Goal: Task Accomplishment & Management: Manage account settings

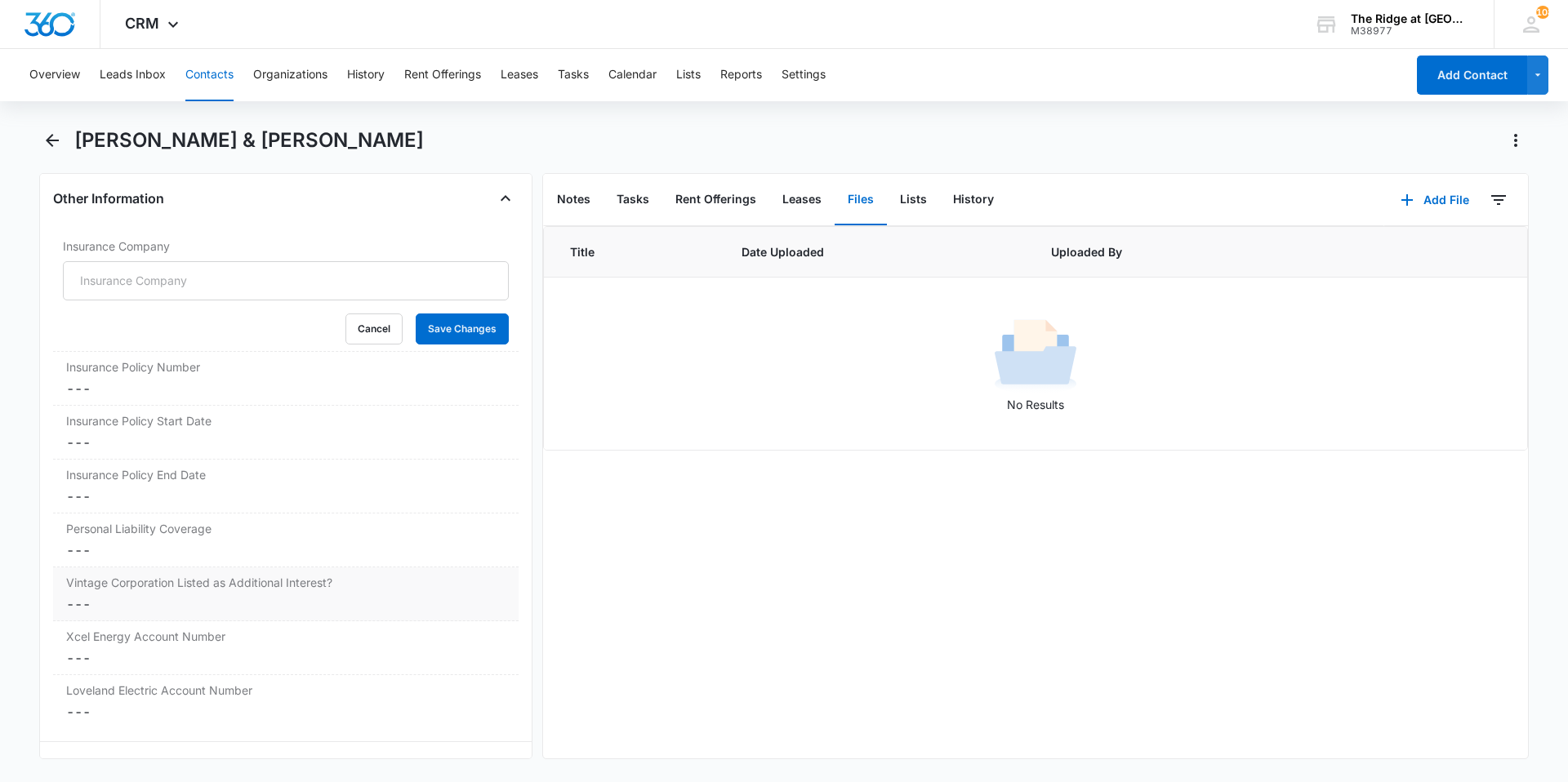
scroll to position [3397, 0]
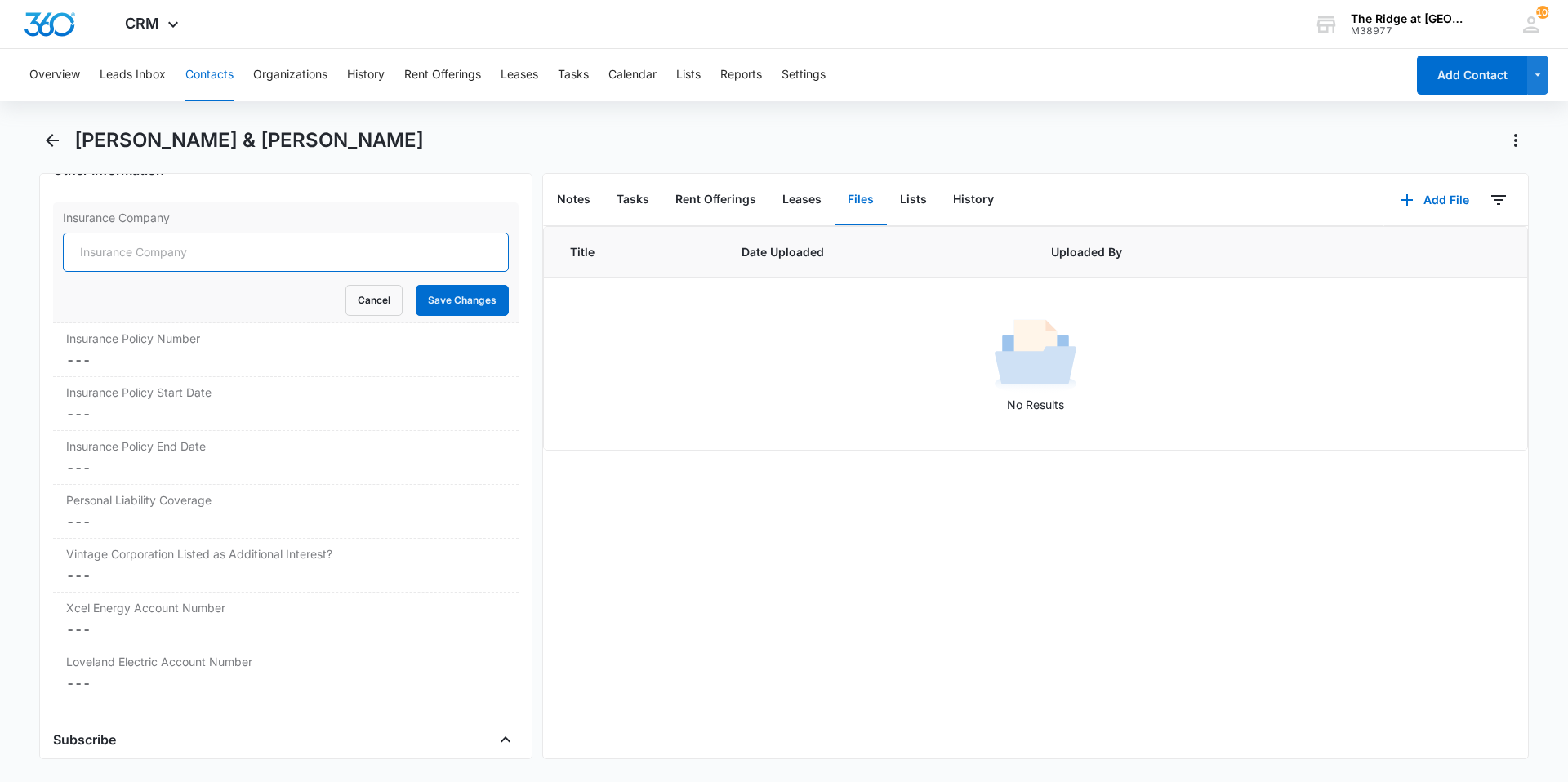
click at [241, 265] on input "Insurance Company" at bounding box center [286, 253] width 446 height 40
type input "State Farm"
drag, startPoint x: 428, startPoint y: 297, endPoint x: 241, endPoint y: 358, distance: 196.7
click at [429, 297] on button "Save Changes" at bounding box center [462, 300] width 93 height 31
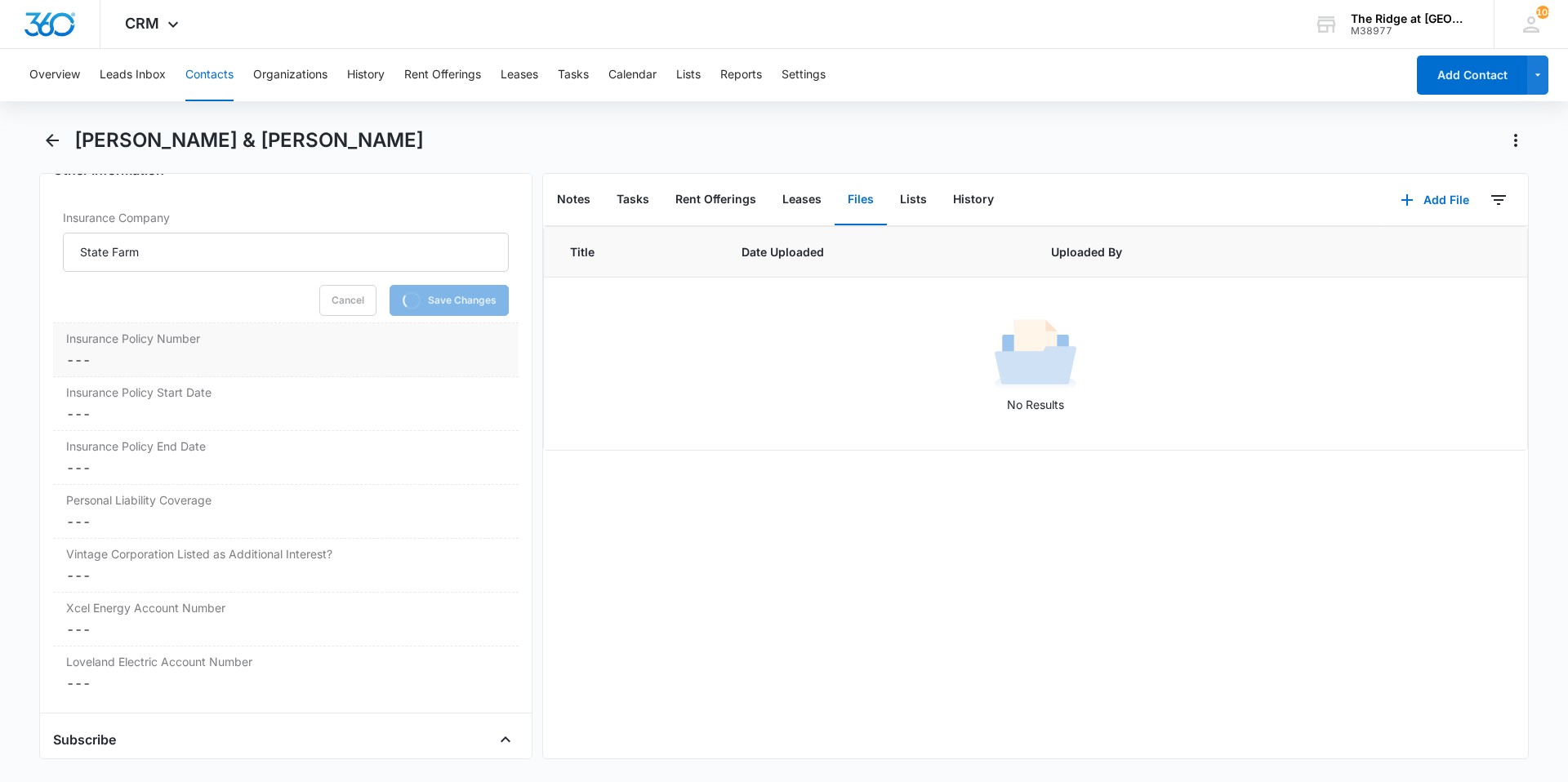
click at [186, 355] on dd "Cancel Save Changes ---" at bounding box center [286, 359] width 440 height 20
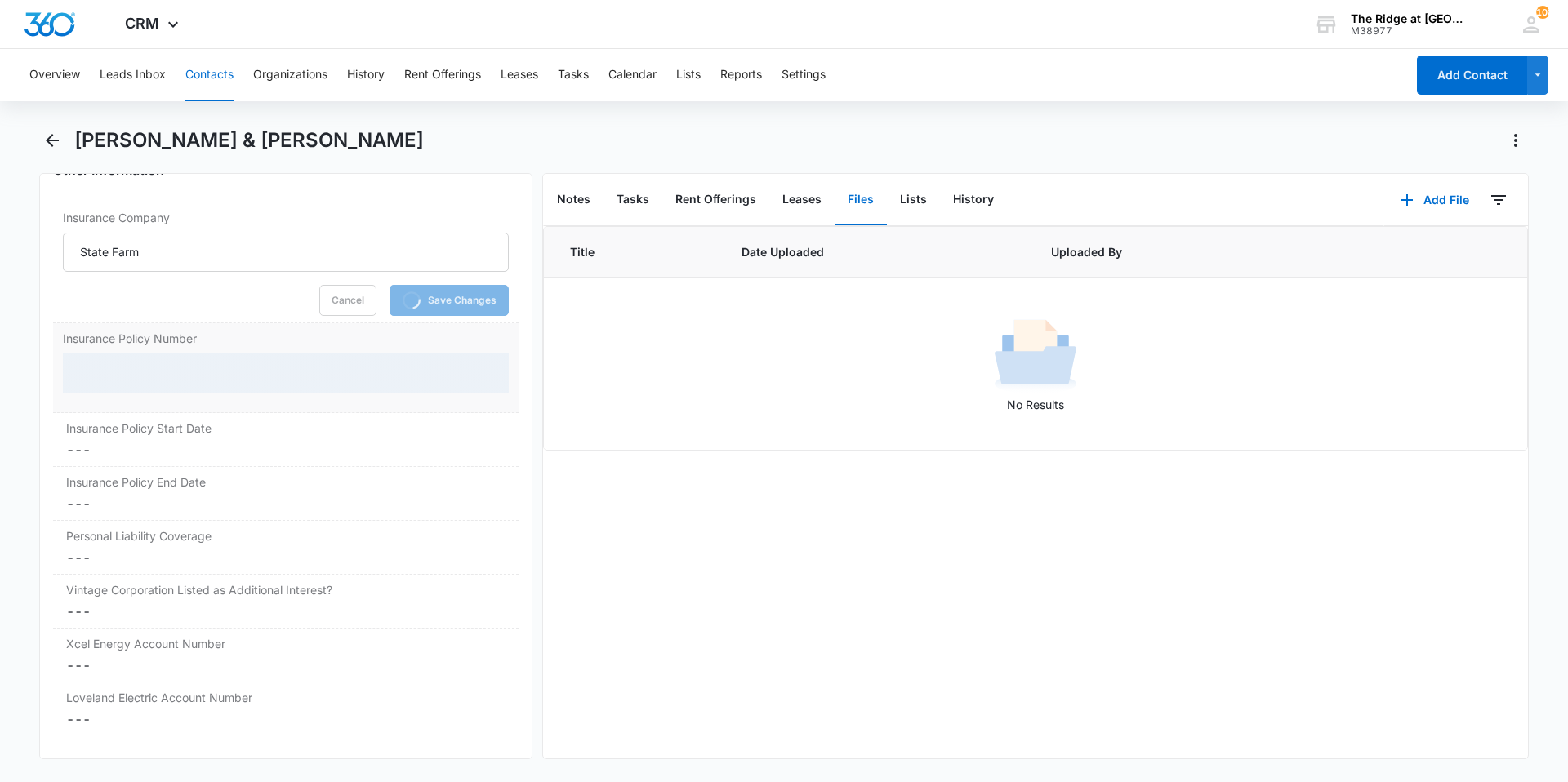
click at [149, 376] on div at bounding box center [286, 374] width 446 height 40
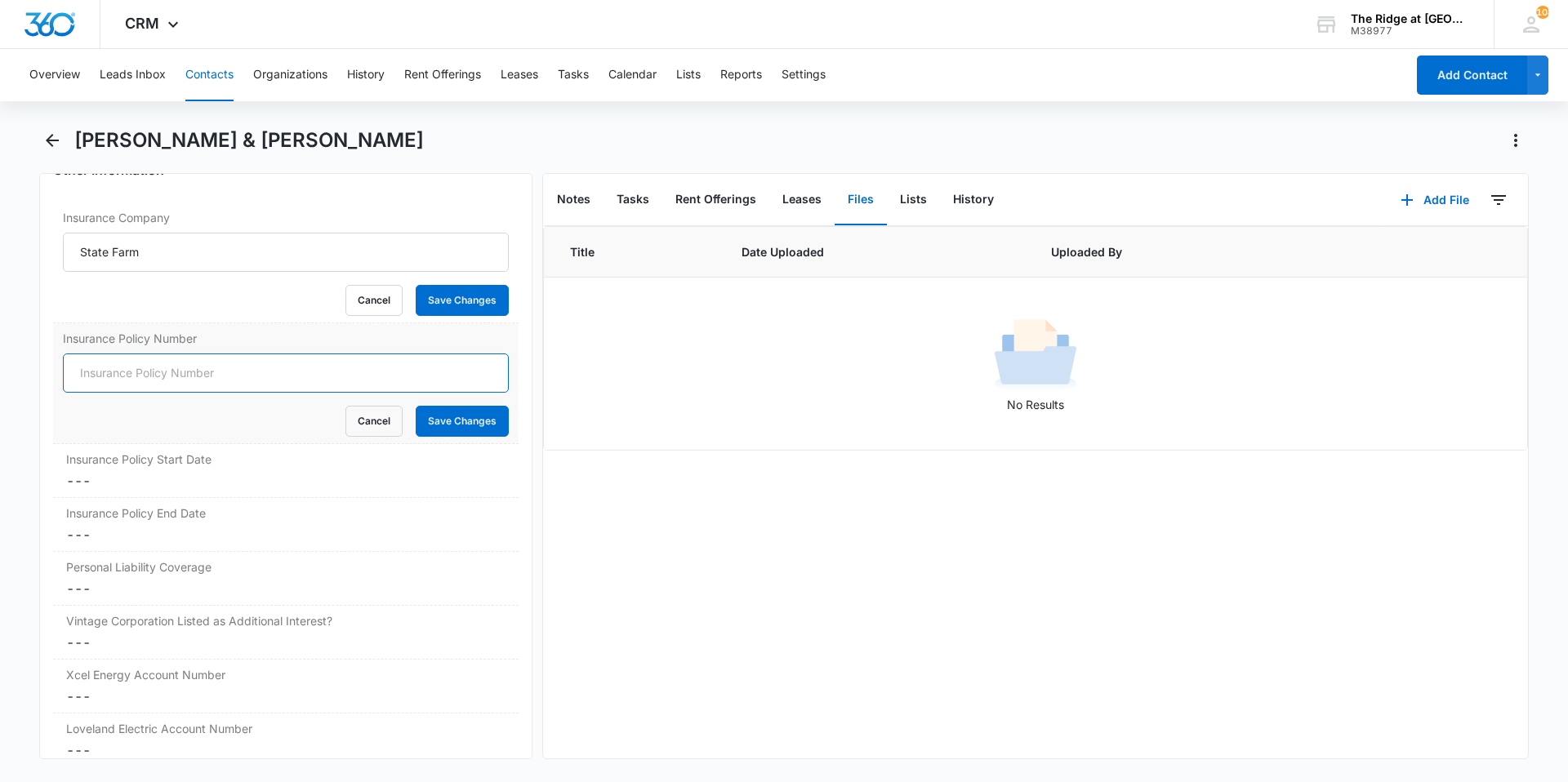
click at [155, 380] on input "Insurance Policy Number" at bounding box center [286, 374] width 446 height 40
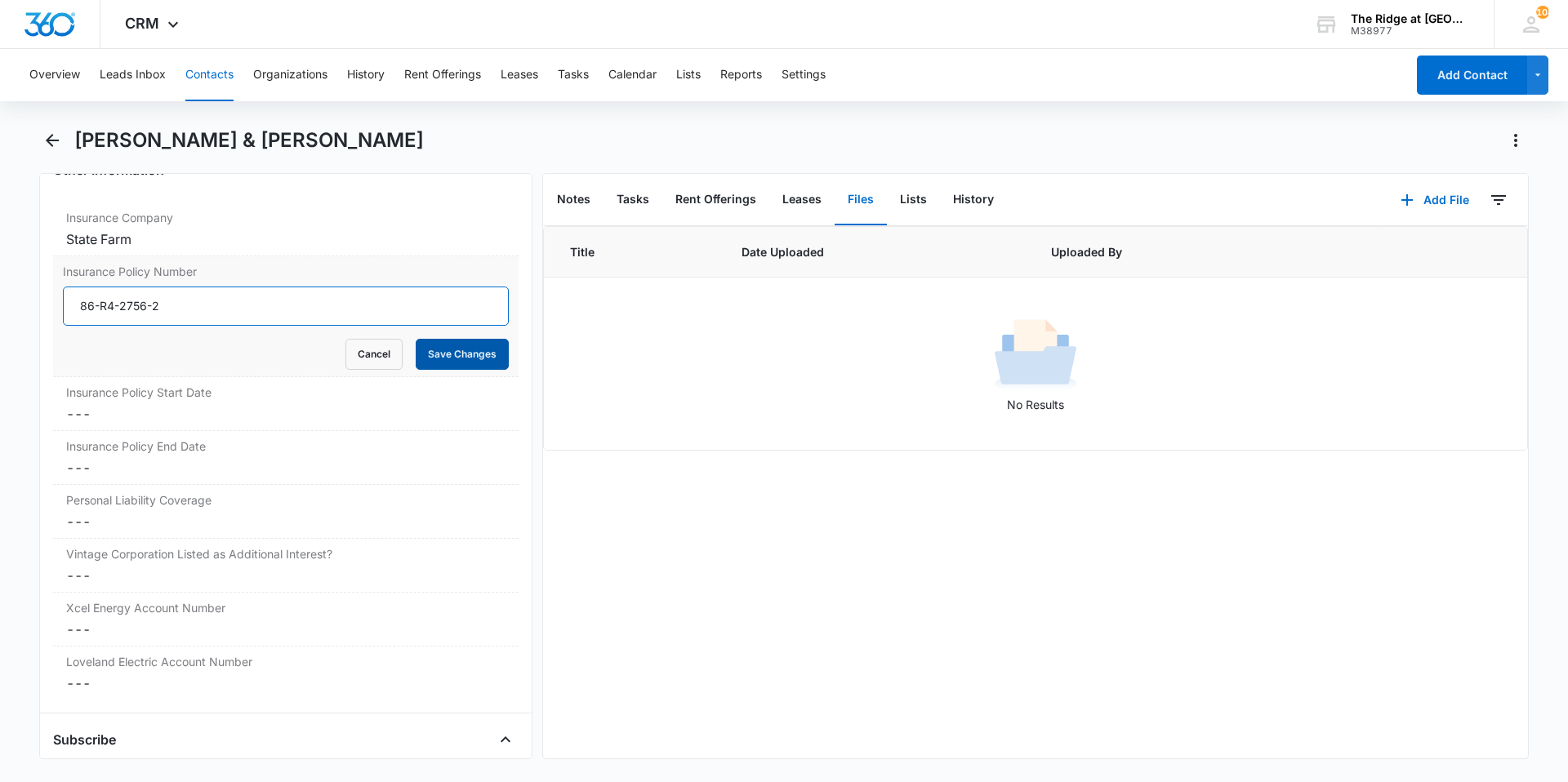
type input "86-R4-2756-2"
click at [425, 358] on button "Save Changes" at bounding box center [462, 354] width 93 height 31
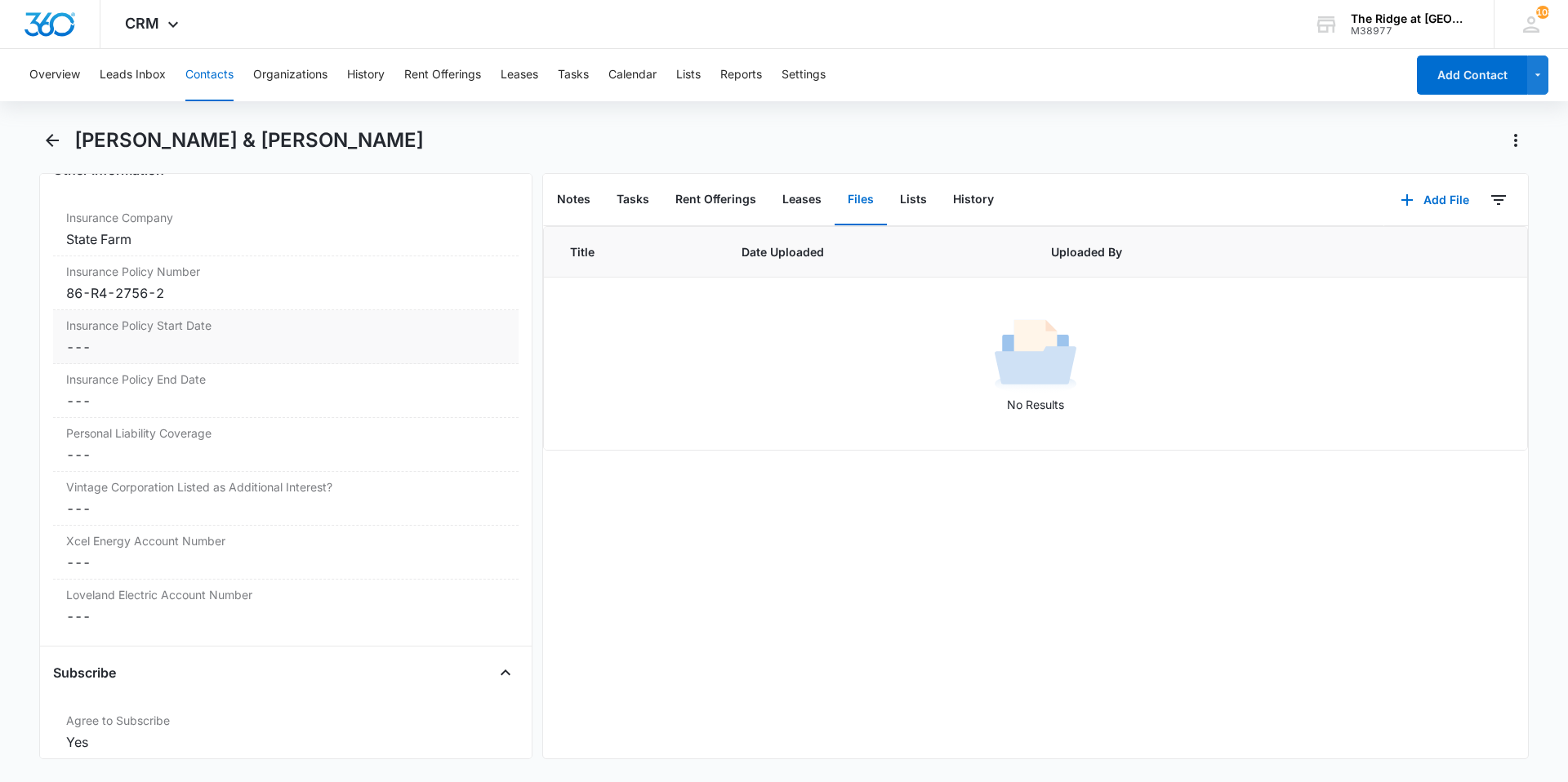
click at [231, 340] on dd "Cancel Save Changes ---" at bounding box center [286, 347] width 440 height 20
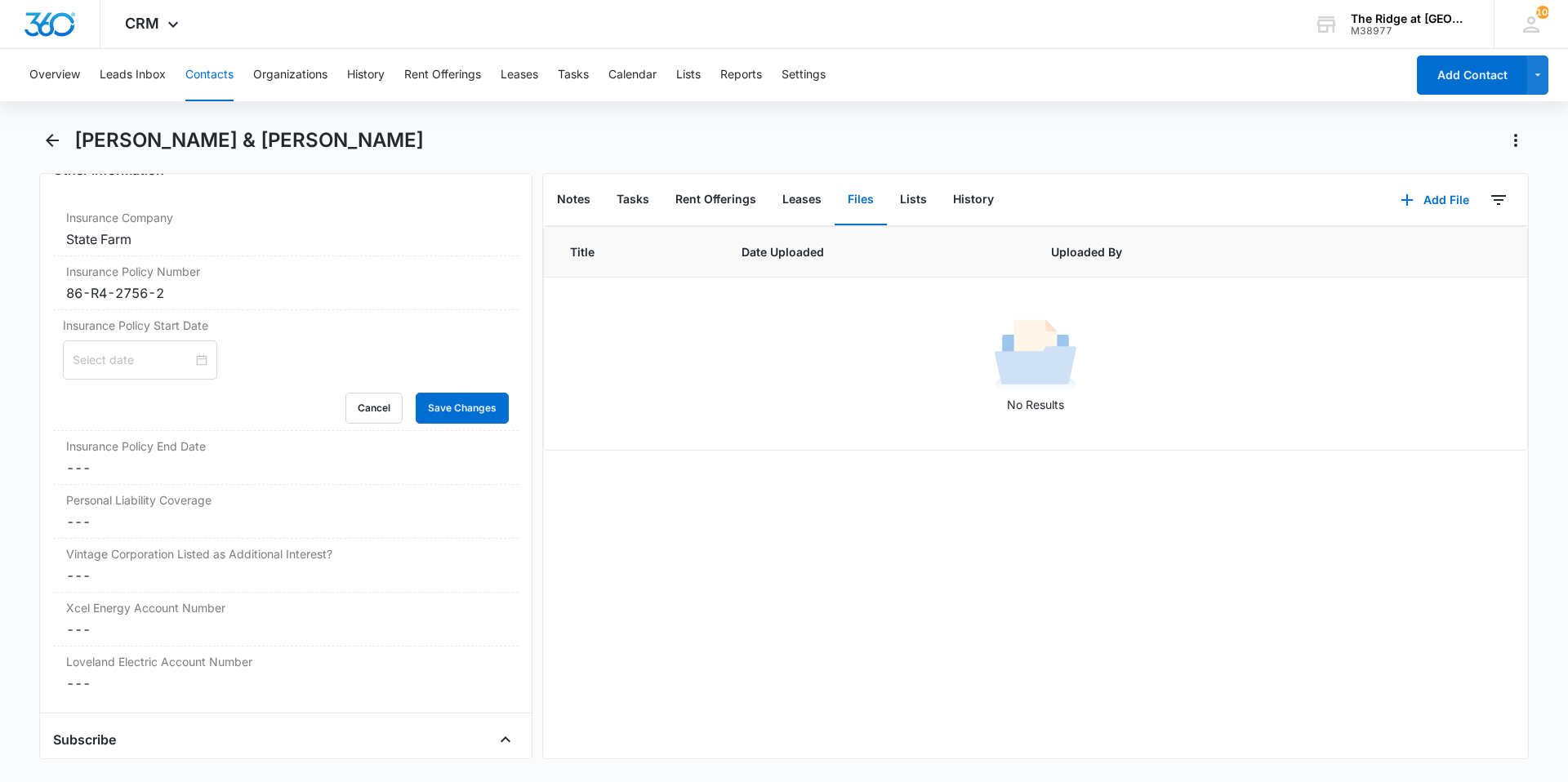
click at [171, 358] on input at bounding box center [132, 359] width 120 height 18
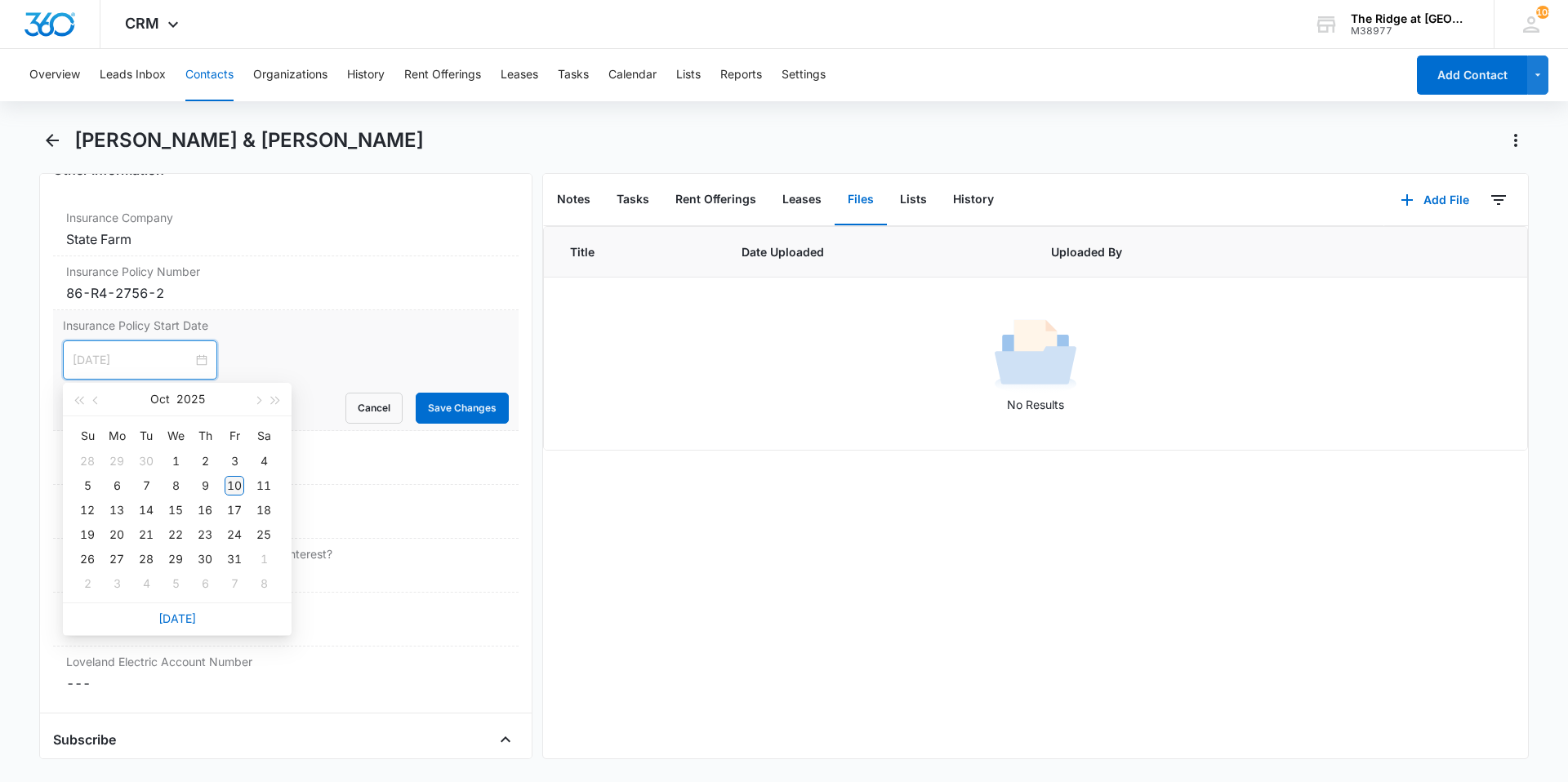
type input "[DATE]"
click at [238, 490] on div "10" at bounding box center [234, 486] width 20 height 20
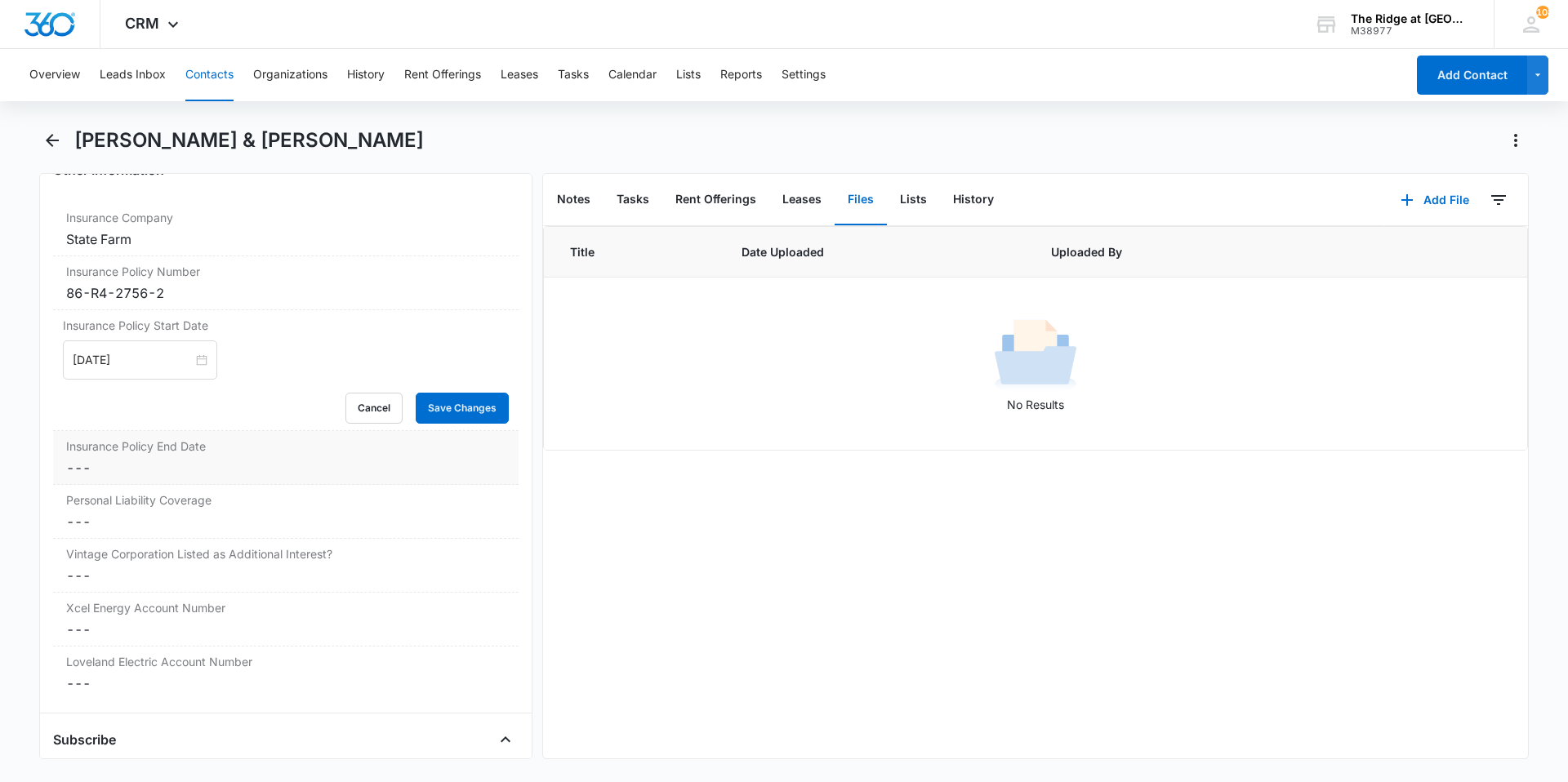
click at [250, 465] on dd "Cancel Save Changes ---" at bounding box center [286, 468] width 440 height 20
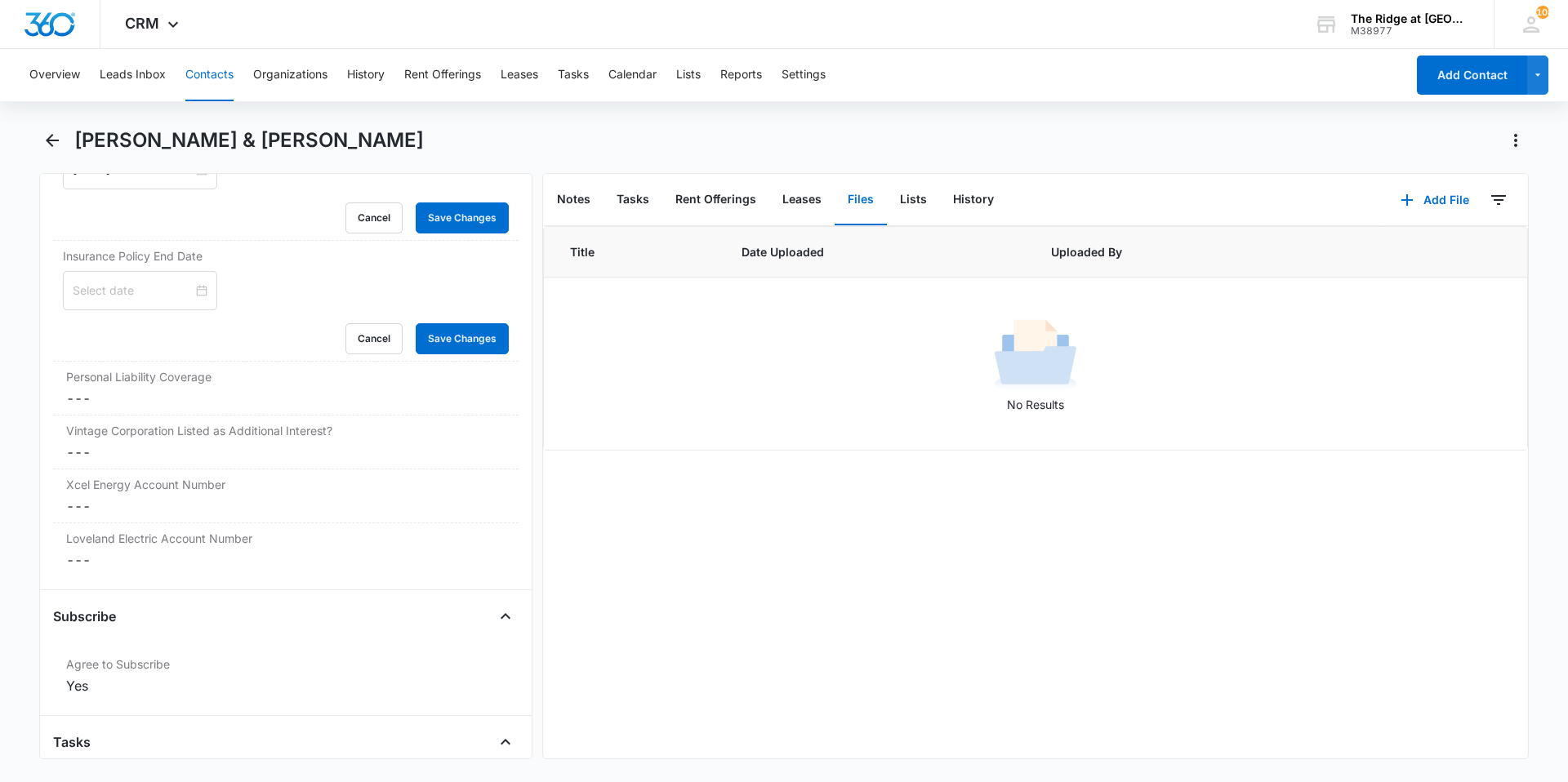
scroll to position [3443, 0]
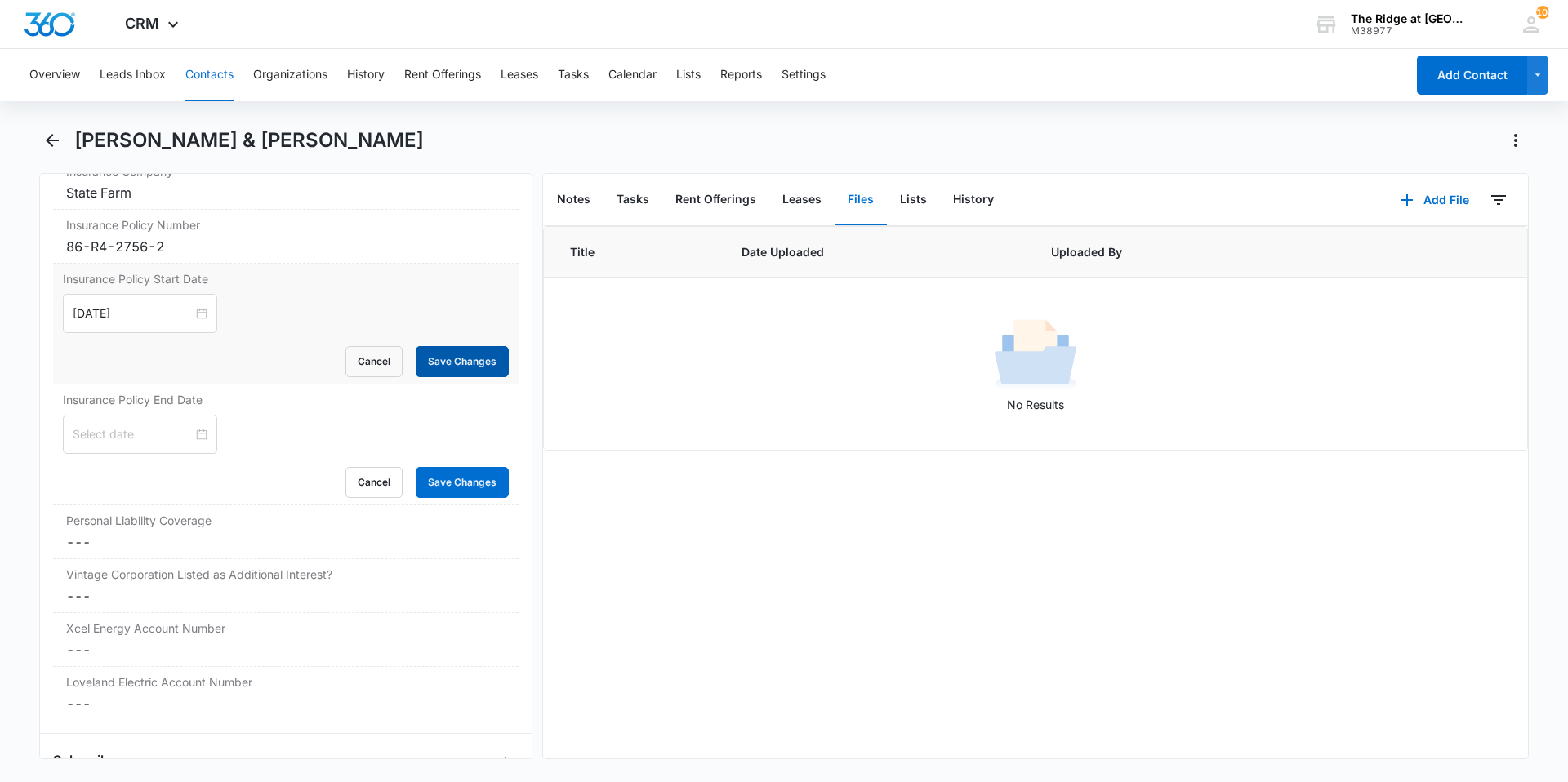
click at [445, 365] on button "Save Changes" at bounding box center [462, 361] width 93 height 31
click at [452, 483] on button "Save Changes" at bounding box center [462, 482] width 93 height 31
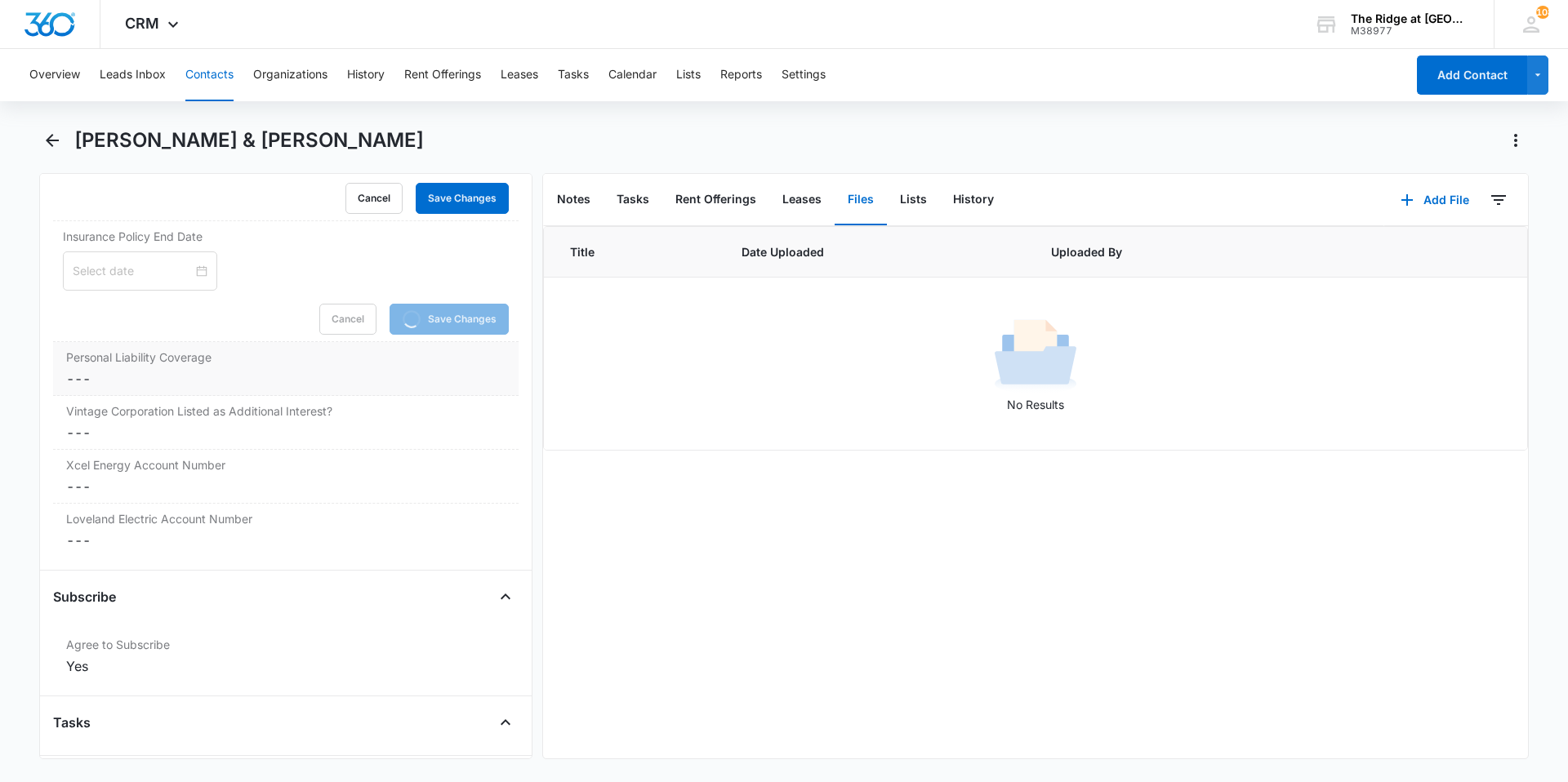
click at [235, 382] on dd "Cancel Save Changes ---" at bounding box center [286, 378] width 440 height 20
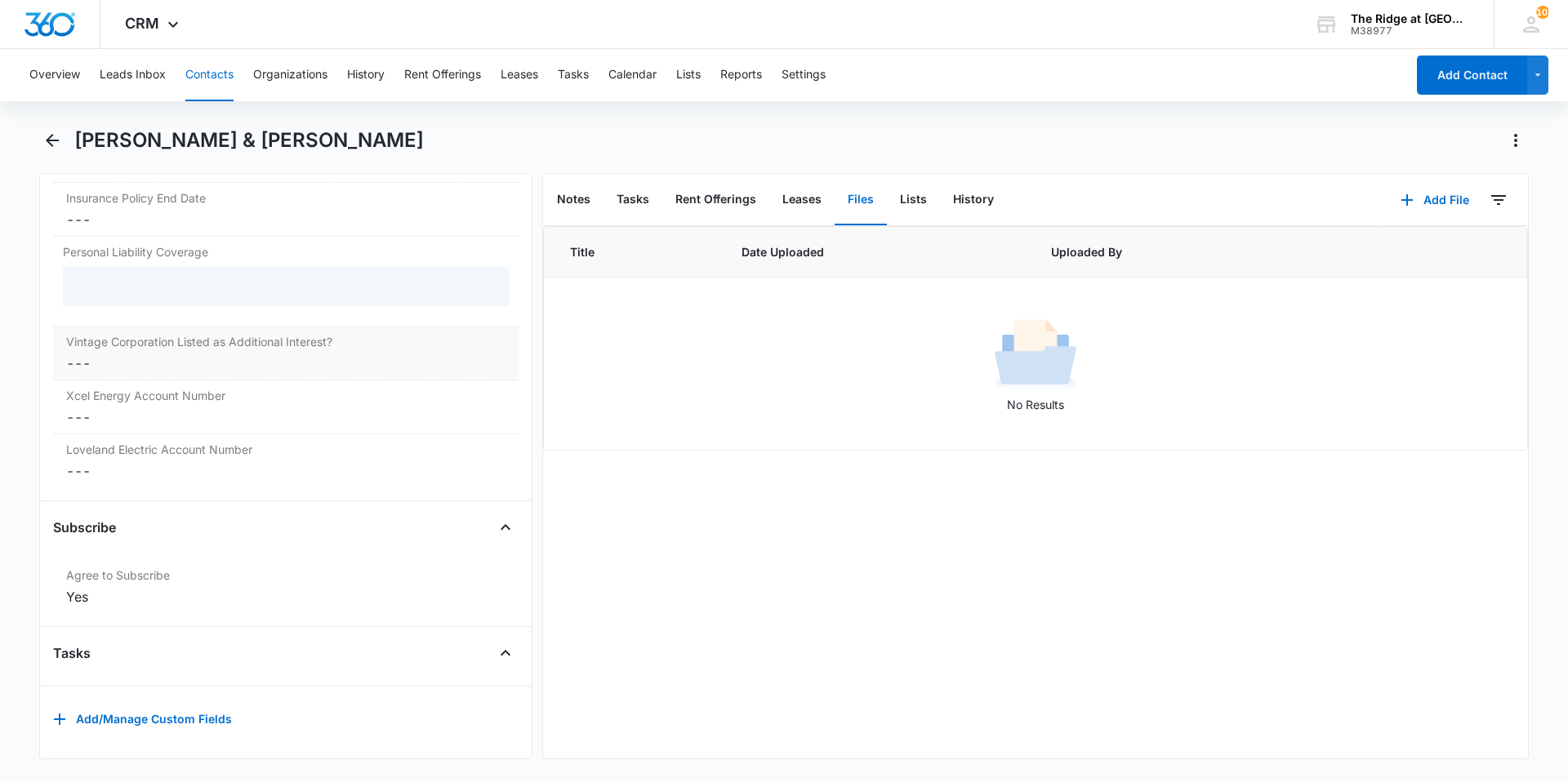
scroll to position [3575, 0]
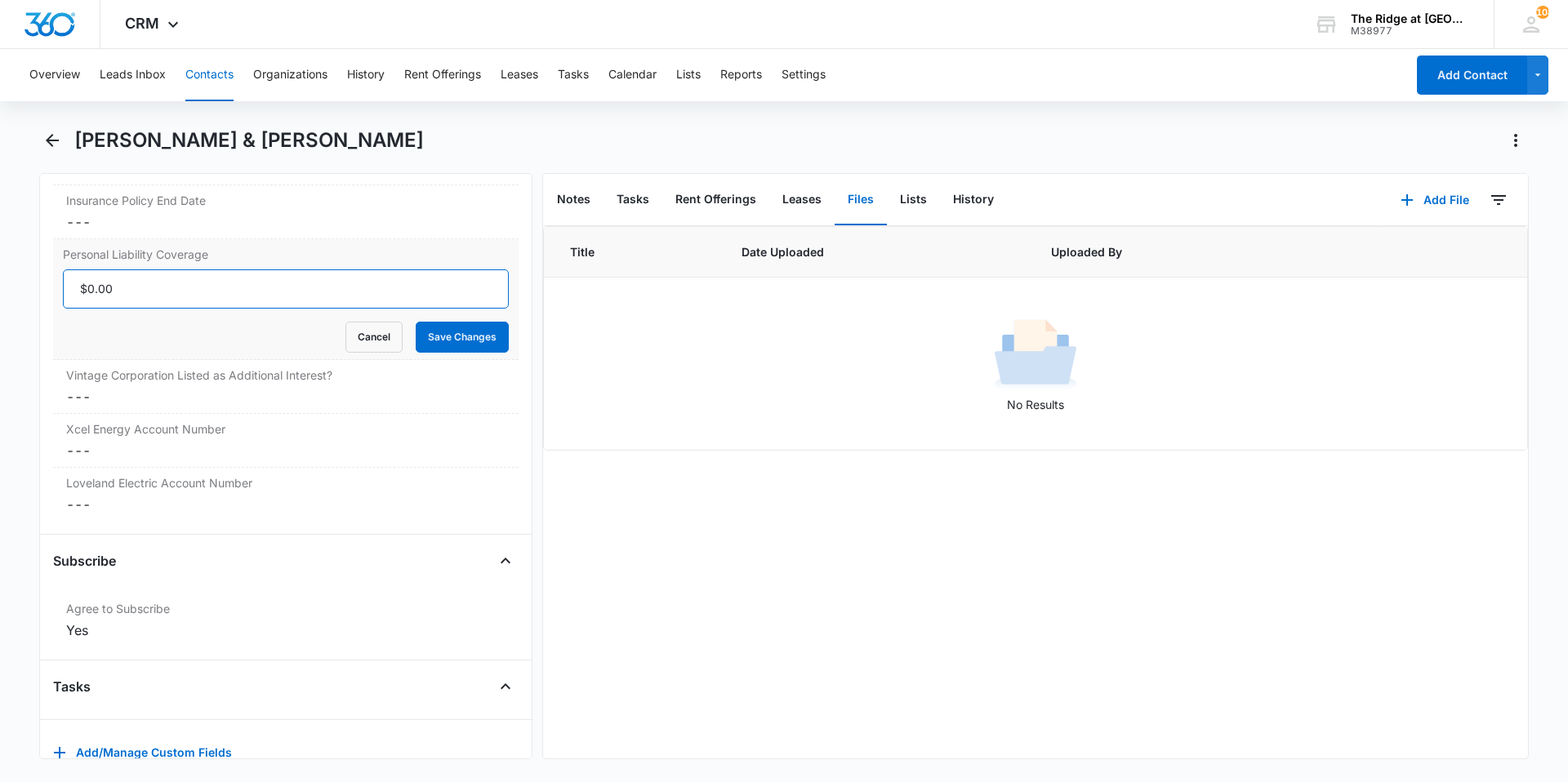
click at [131, 281] on input "Personal Liability Coverage" at bounding box center [286, 290] width 446 height 40
type input "$300,000.00"
click at [440, 337] on button "Save Changes" at bounding box center [462, 337] width 93 height 31
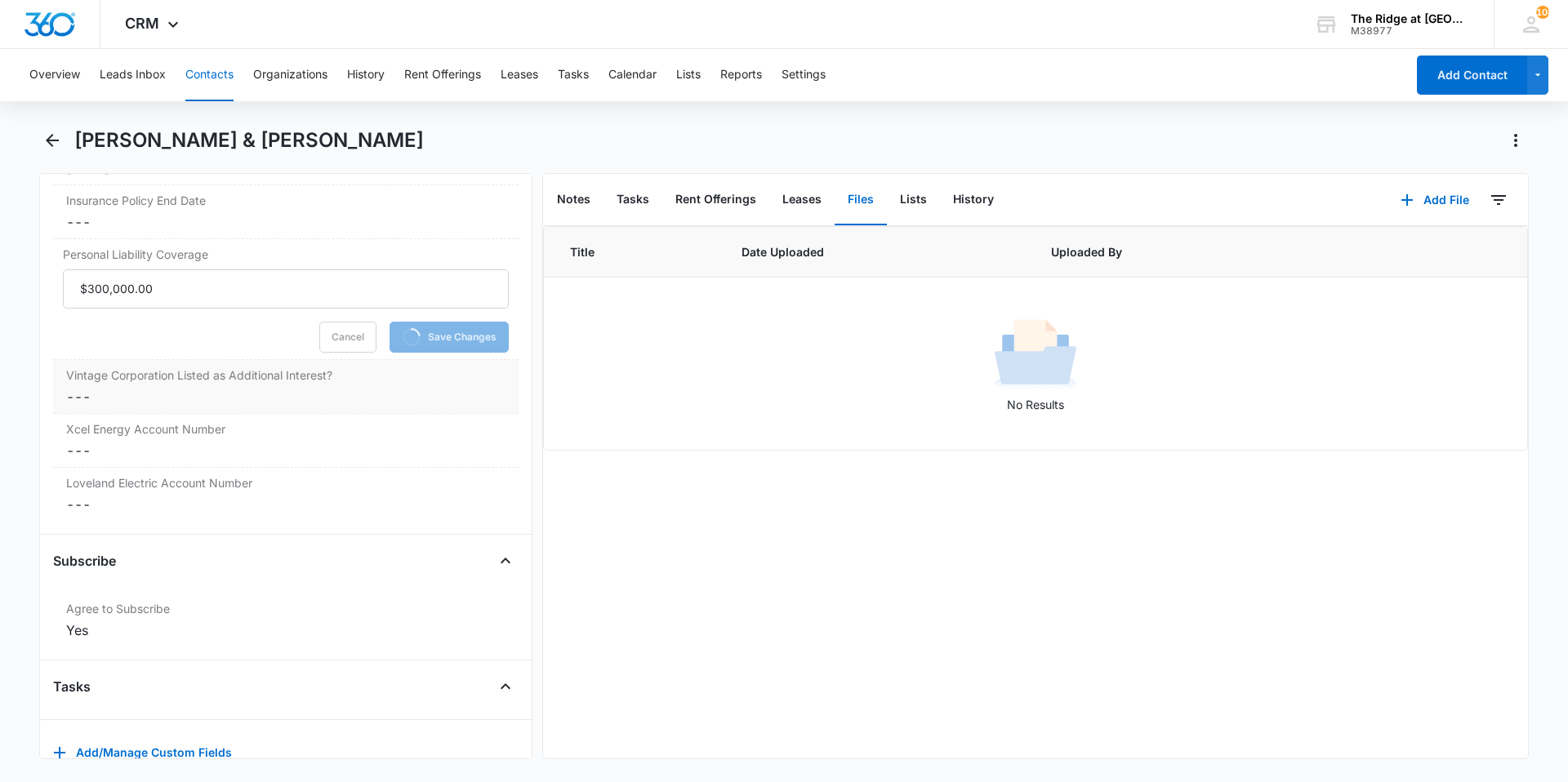
click at [157, 387] on div "Vintage Corporation Listed as Additional Interest? Cancel Save Changes ---" at bounding box center [285, 387] width 465 height 54
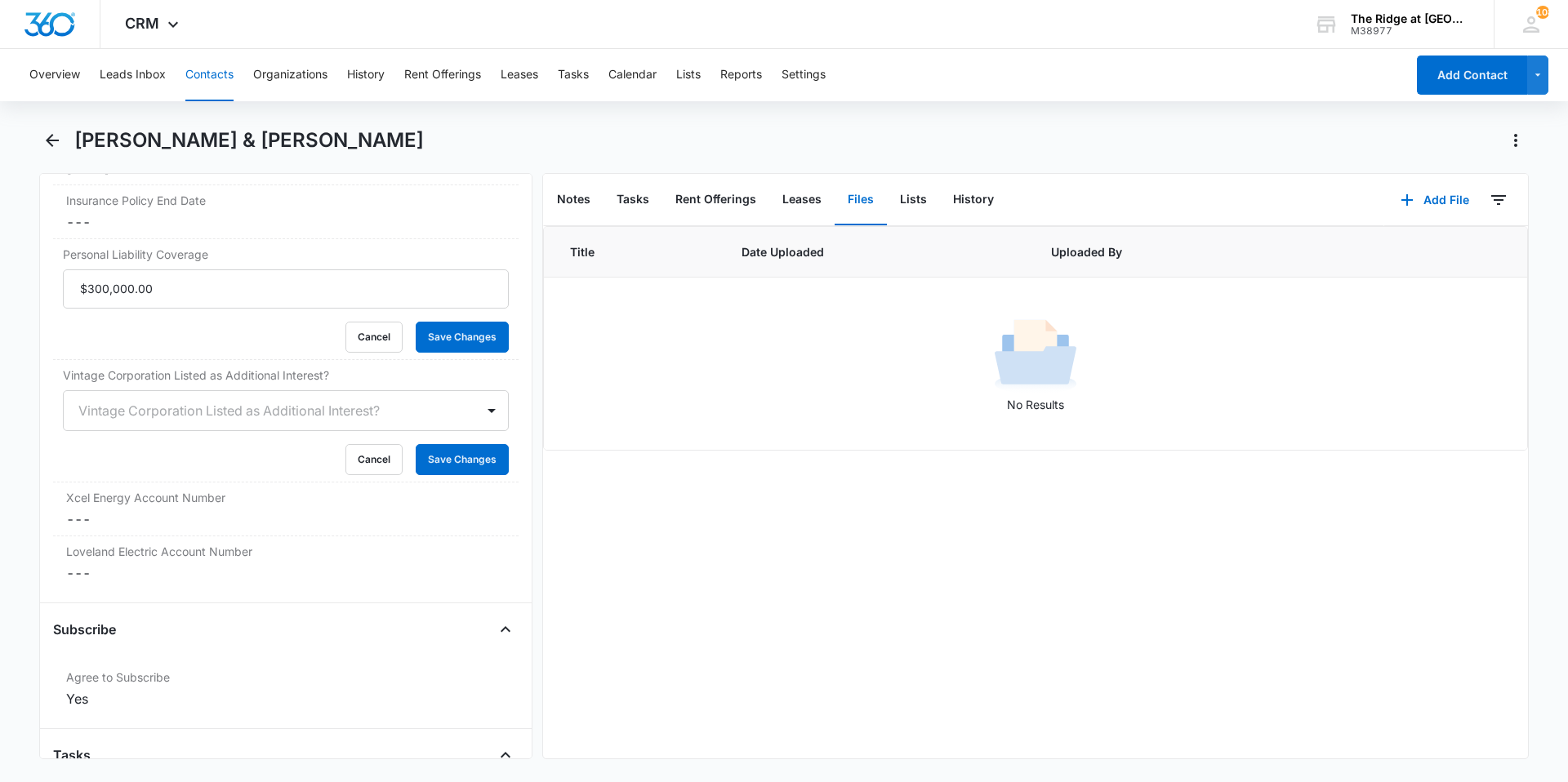
click at [175, 410] on div at bounding box center [266, 410] width 375 height 23
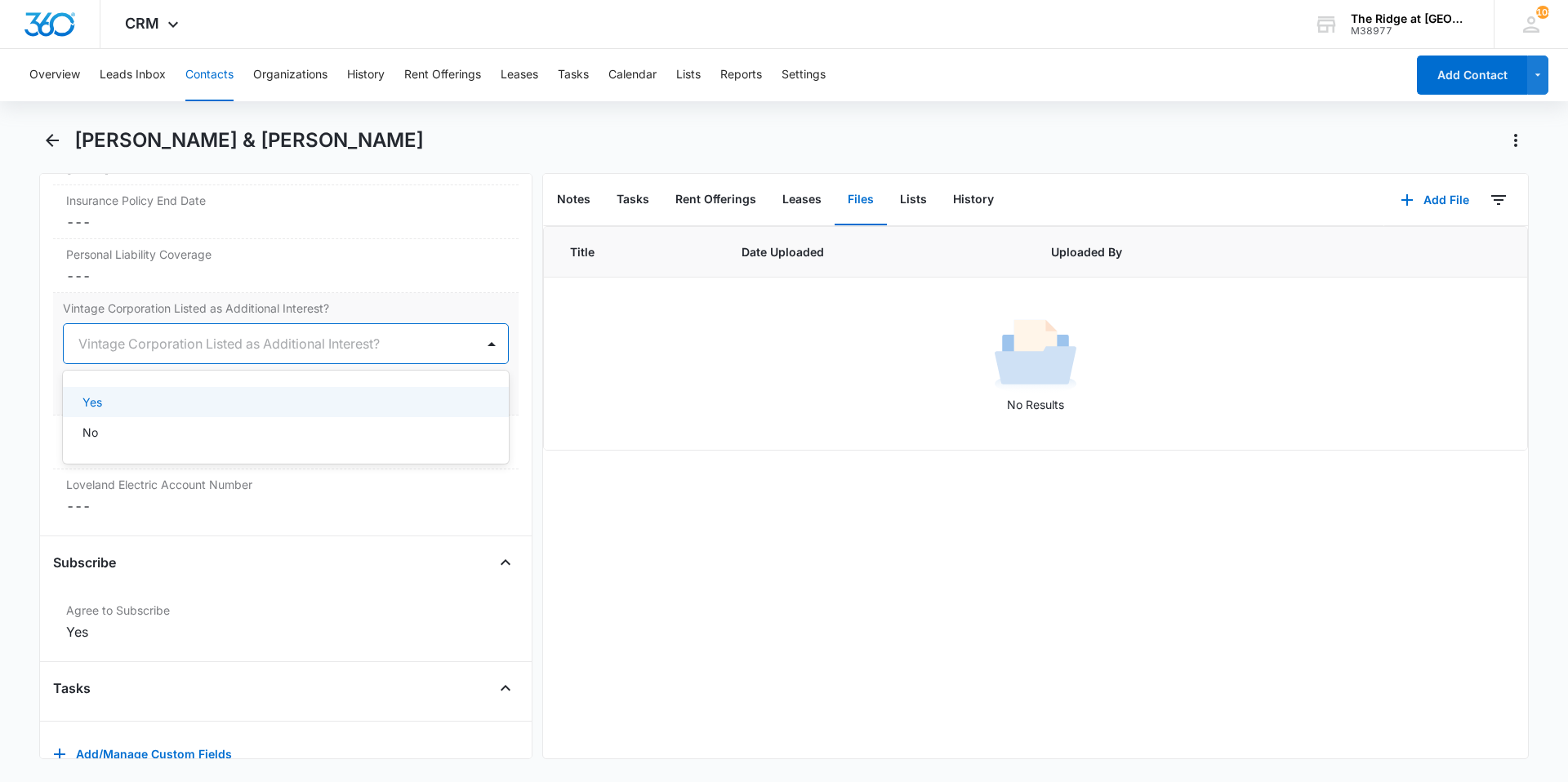
click at [145, 410] on div "Yes" at bounding box center [286, 402] width 446 height 30
click at [436, 404] on button "Save Changes" at bounding box center [462, 392] width 93 height 31
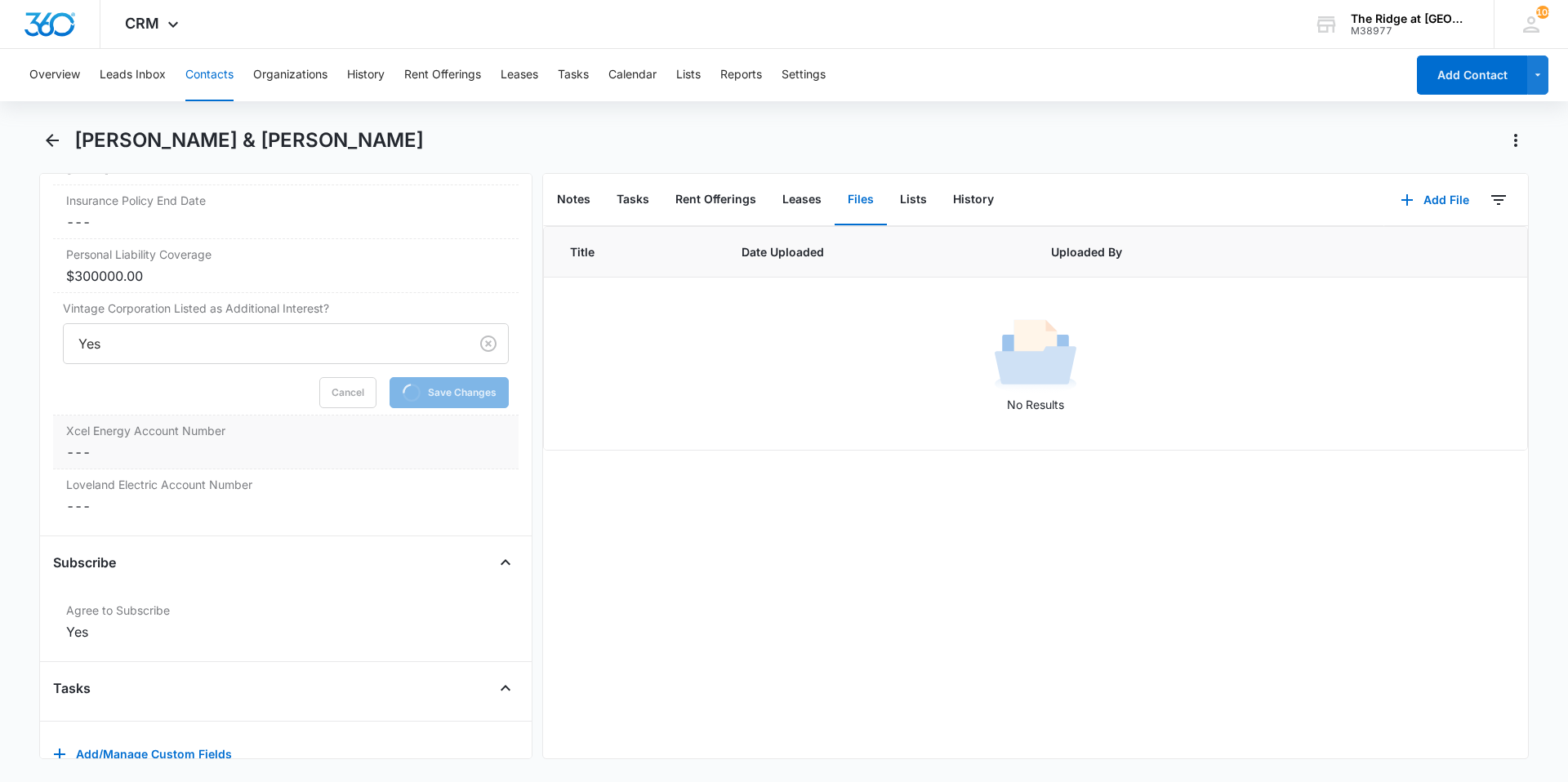
click at [238, 440] on div "Xcel Energy Account Number Cancel Save Changes ---" at bounding box center [285, 442] width 465 height 54
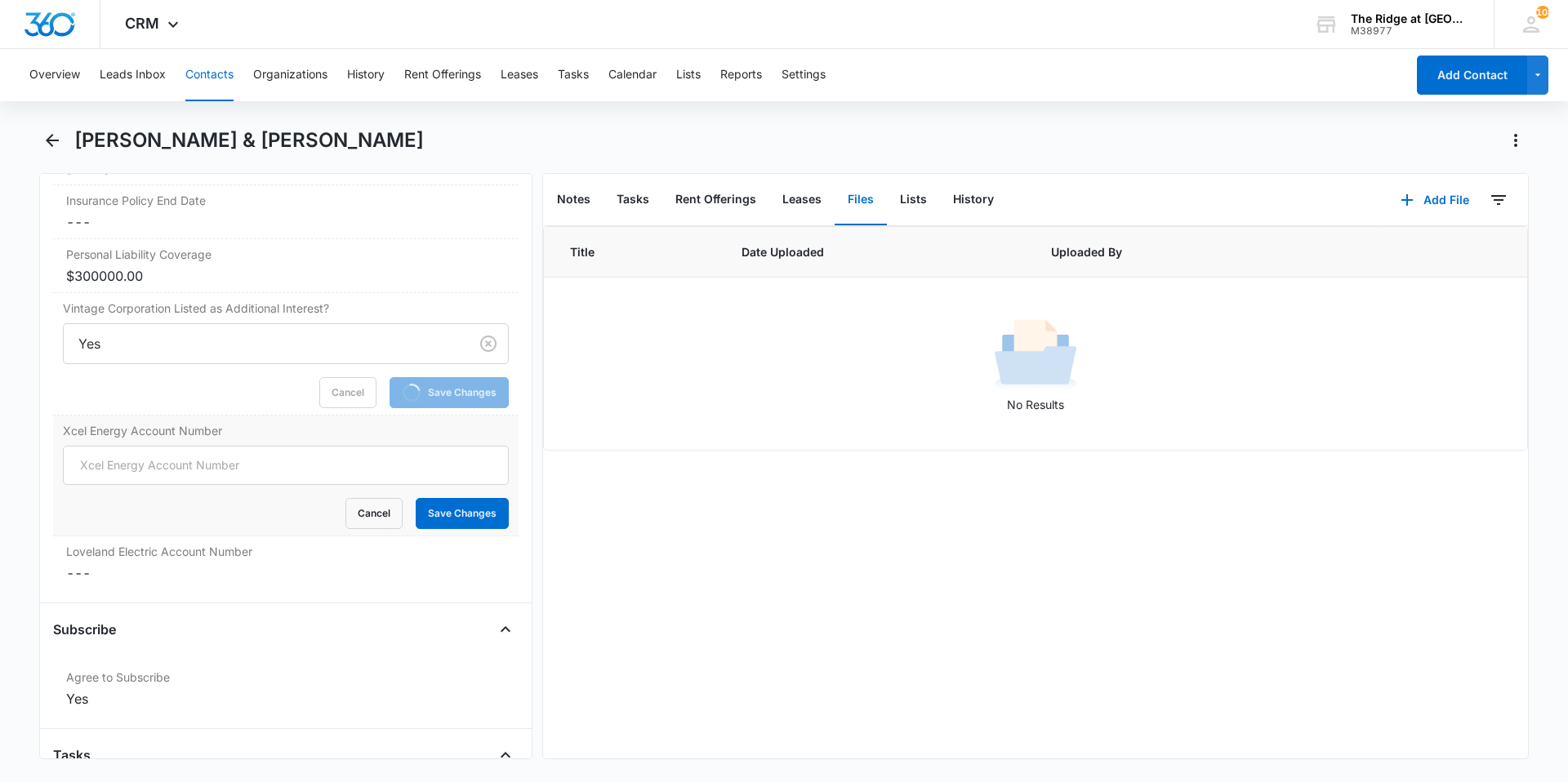
click at [228, 444] on div "Xcel Energy Account Number Cancel Save Changes" at bounding box center [285, 476] width 465 height 121
click at [222, 462] on input "Xcel Energy Account Number" at bounding box center [286, 466] width 446 height 40
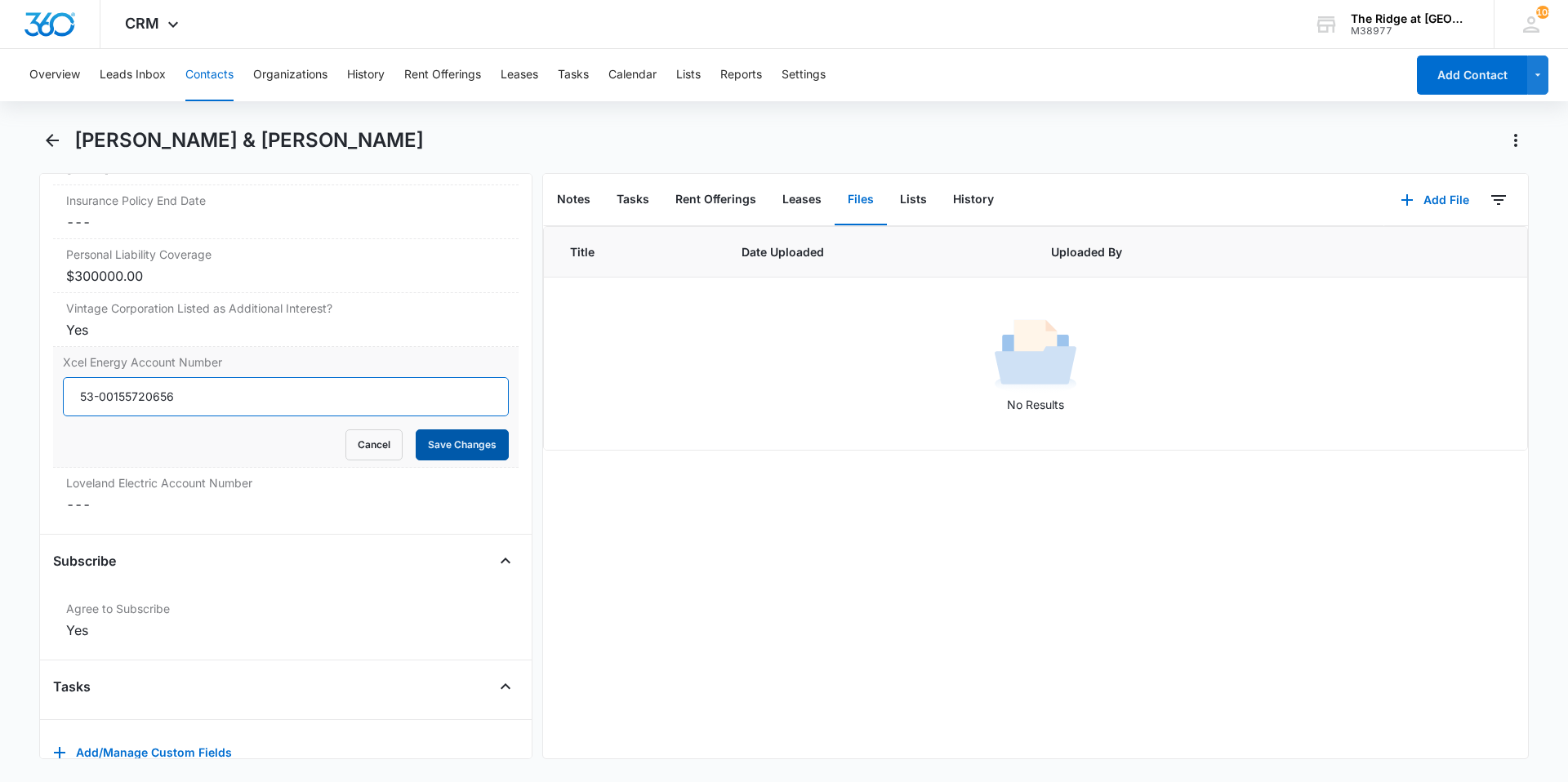
type input "53-00155720656"
click at [423, 454] on button "Save Changes" at bounding box center [462, 444] width 93 height 31
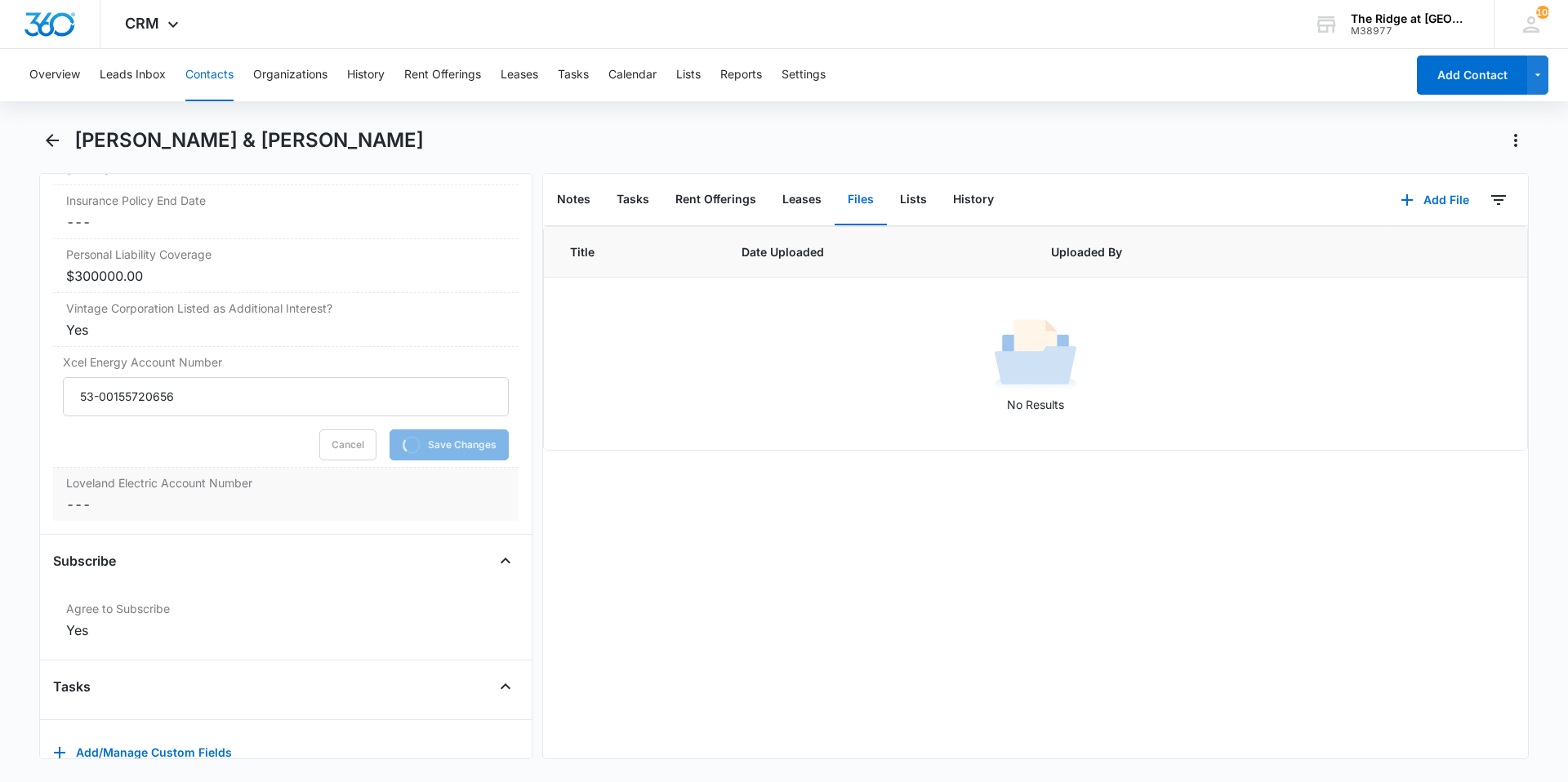
click at [271, 501] on dd "Cancel Save Changes ---" at bounding box center [286, 505] width 440 height 20
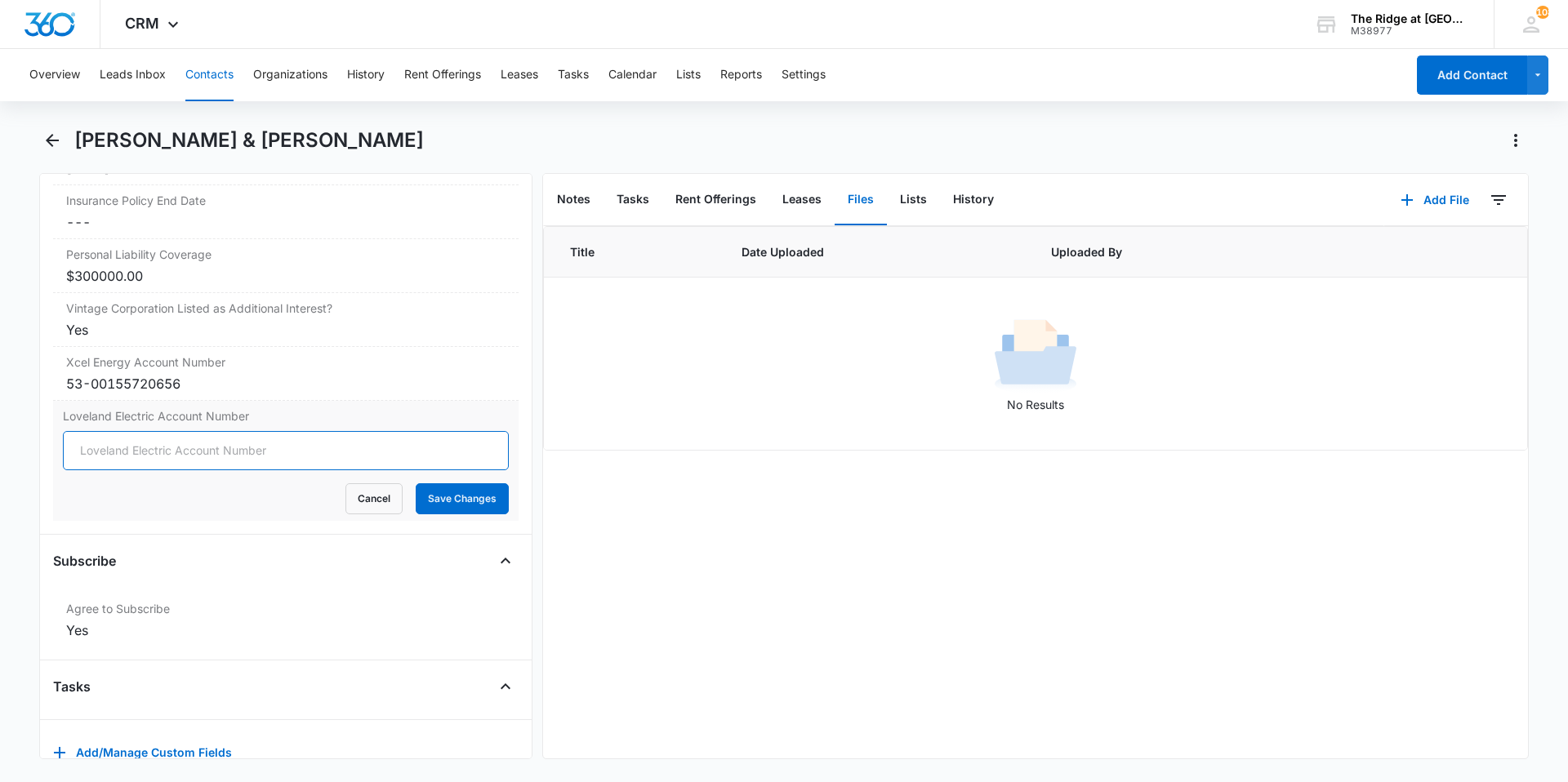
click at [268, 458] on input "Loveland Electric Account Number" at bounding box center [286, 451] width 446 height 40
type input "0206481-061316"
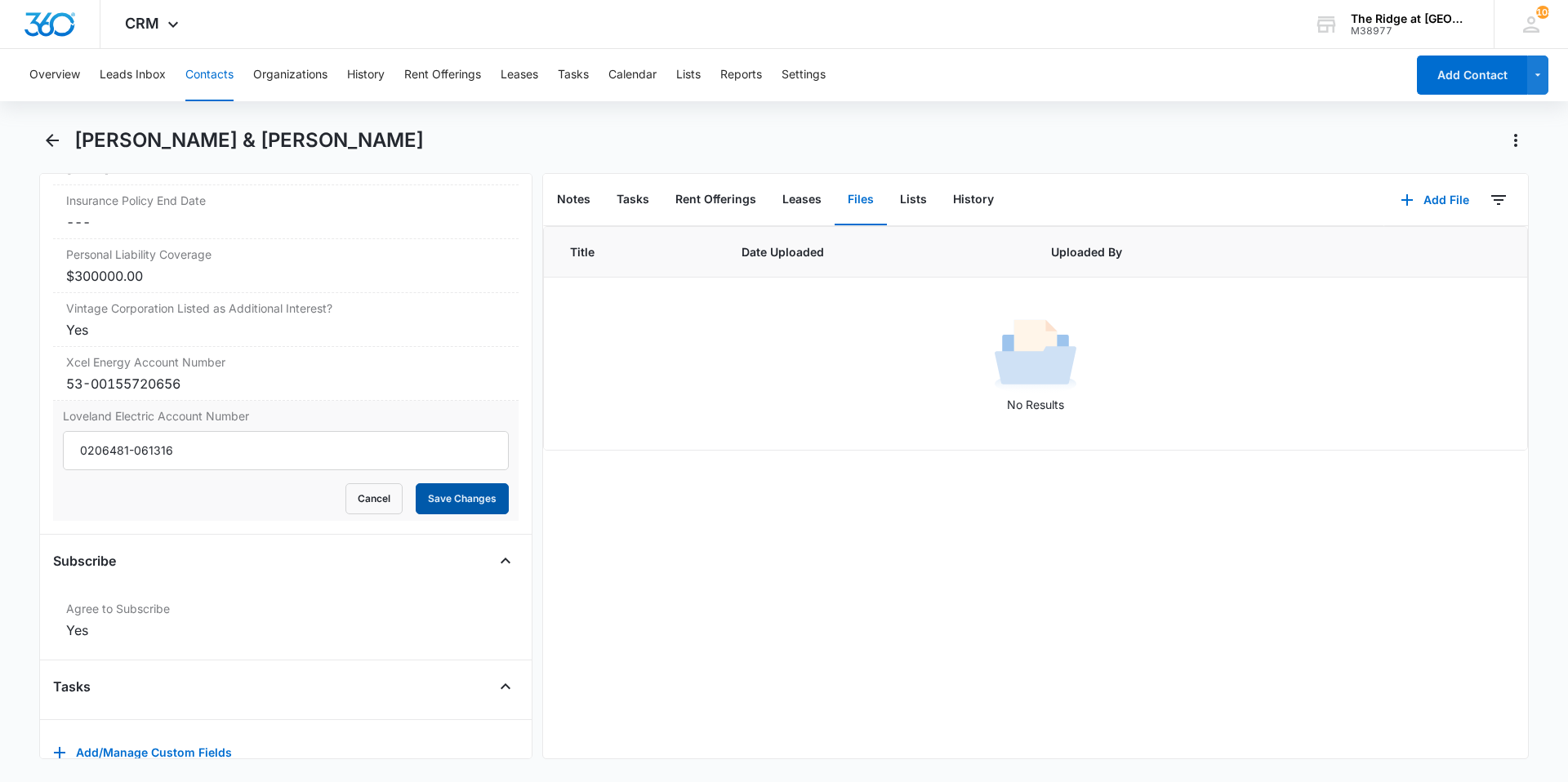
click at [476, 489] on button "Save Changes" at bounding box center [462, 499] width 93 height 31
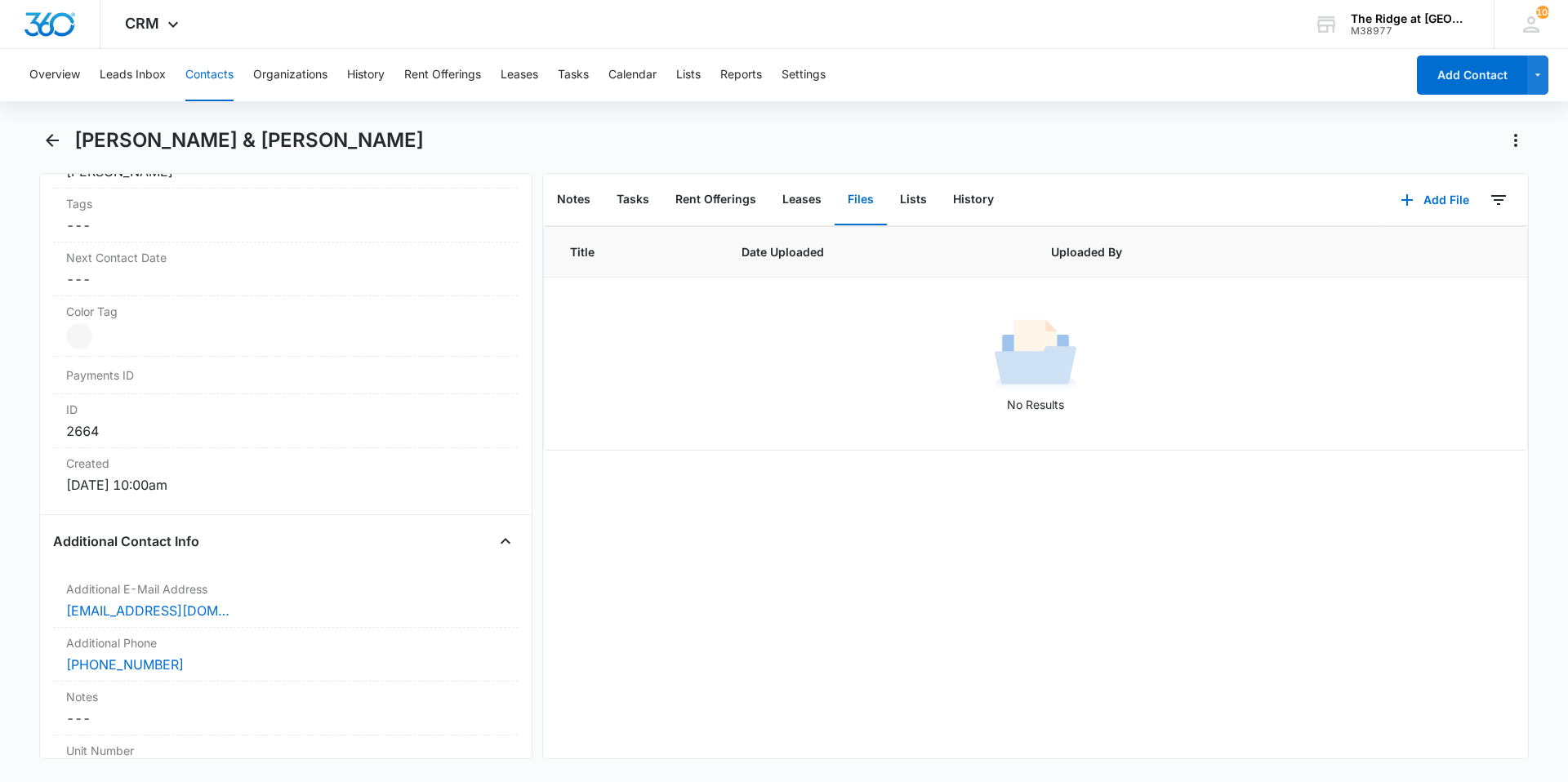
scroll to position [0, 0]
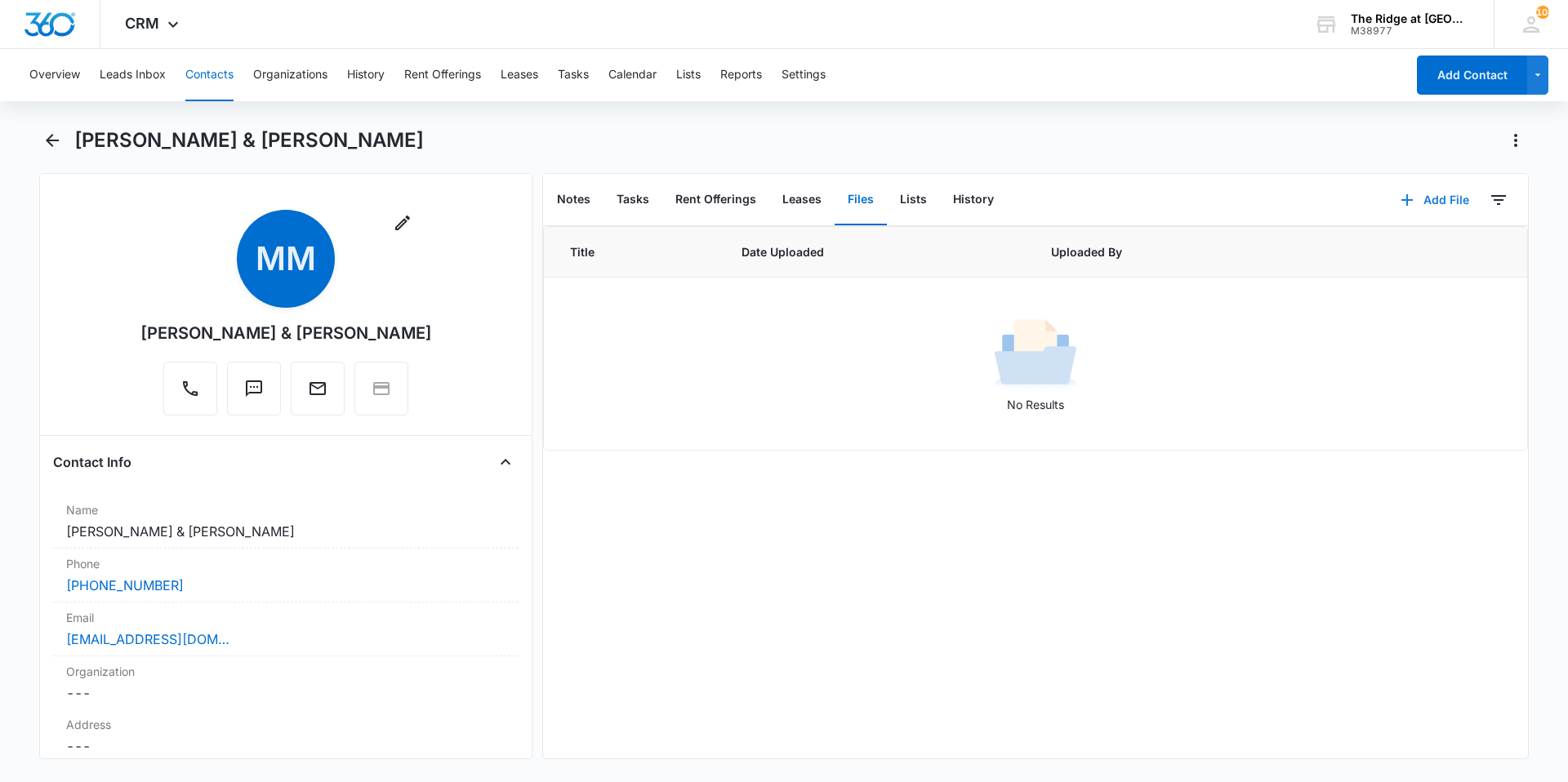
click at [1416, 199] on button "Add File" at bounding box center [1434, 200] width 101 height 40
click at [1404, 243] on button "Upload Files" at bounding box center [1423, 253] width 125 height 25
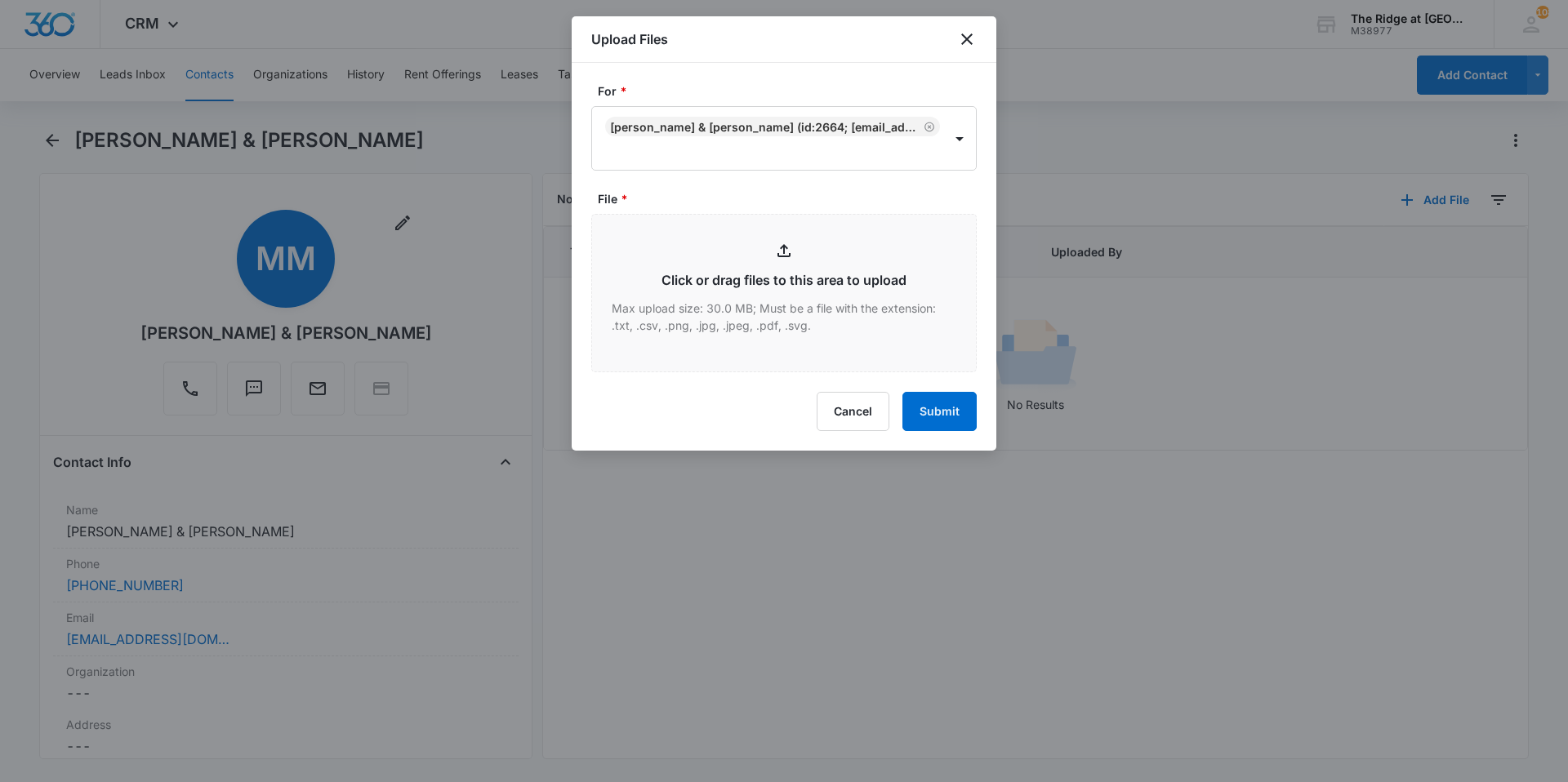
type input "C:\fakepath\4326-205 Apps.pdf"
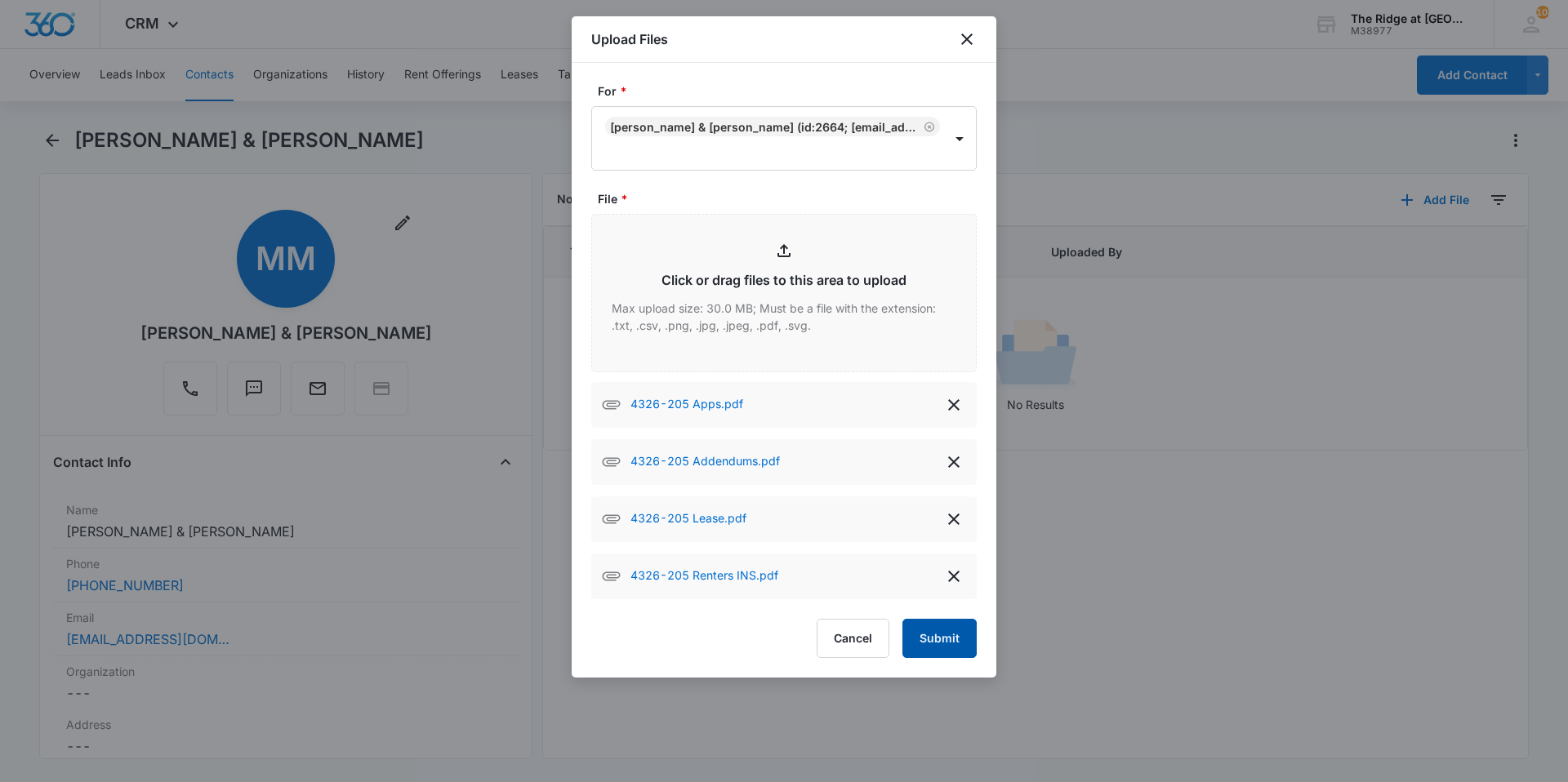
click at [942, 637] on button "Submit" at bounding box center [940, 639] width 75 height 40
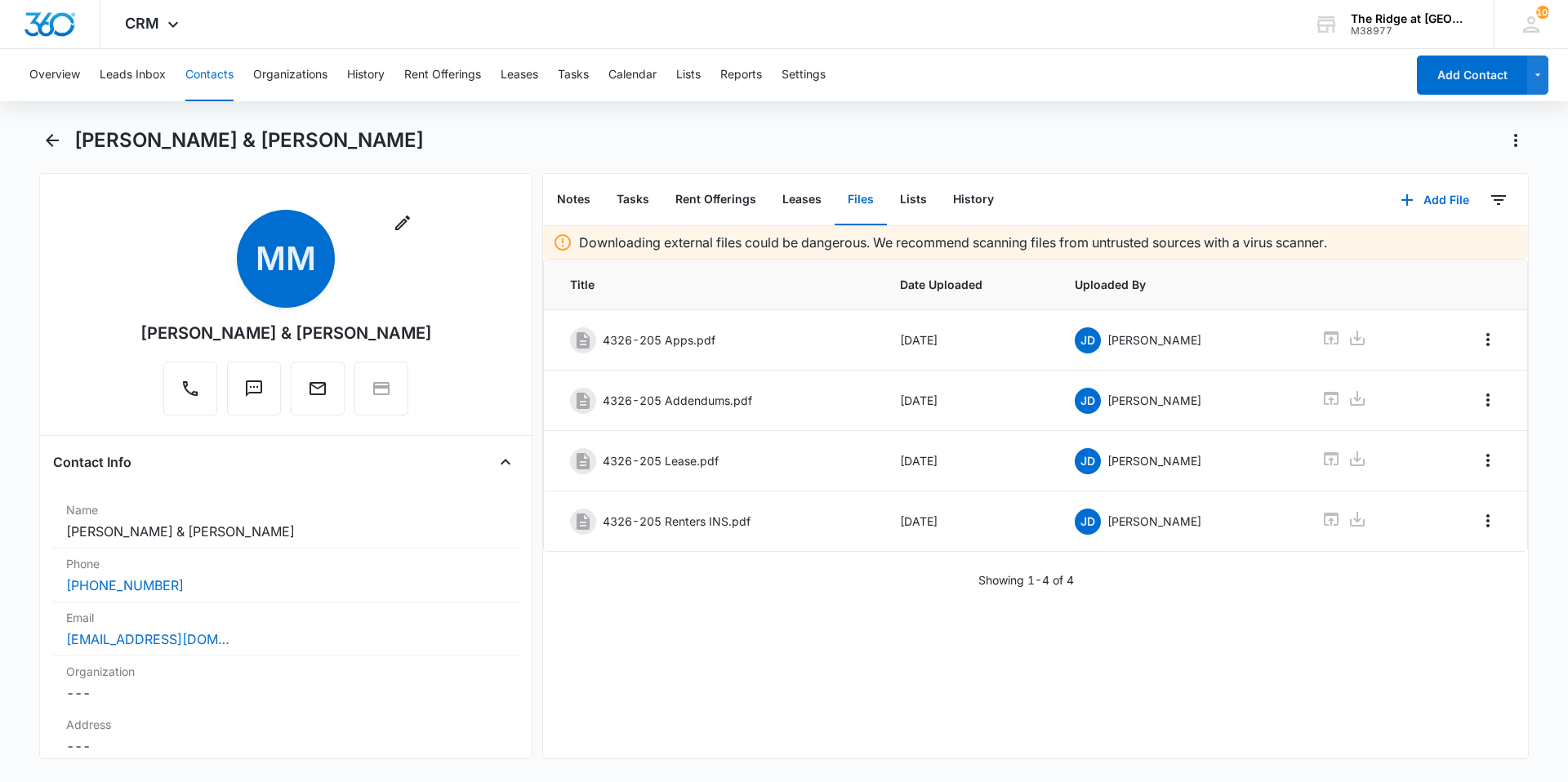
click at [217, 70] on button "Contacts" at bounding box center [209, 75] width 48 height 52
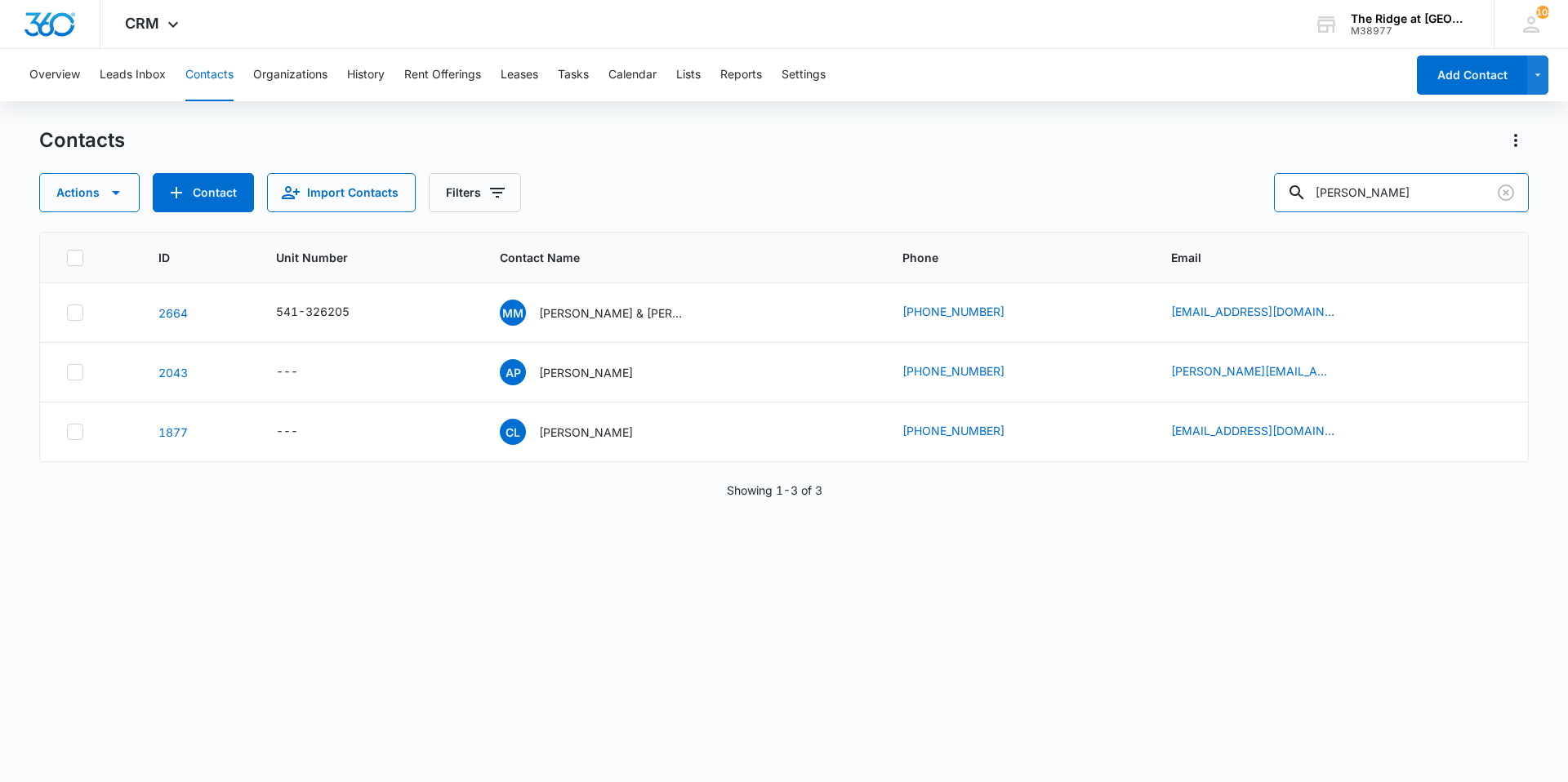
drag, startPoint x: 1409, startPoint y: 186, endPoint x: 1290, endPoint y: 229, distance: 126.5
click at [1290, 229] on div "Contacts Actions Contact Import Contacts Filters [PERSON_NAME] ID Unit Number C…" at bounding box center [784, 454] width 1490 height 654
type input "[PERSON_NAME]"
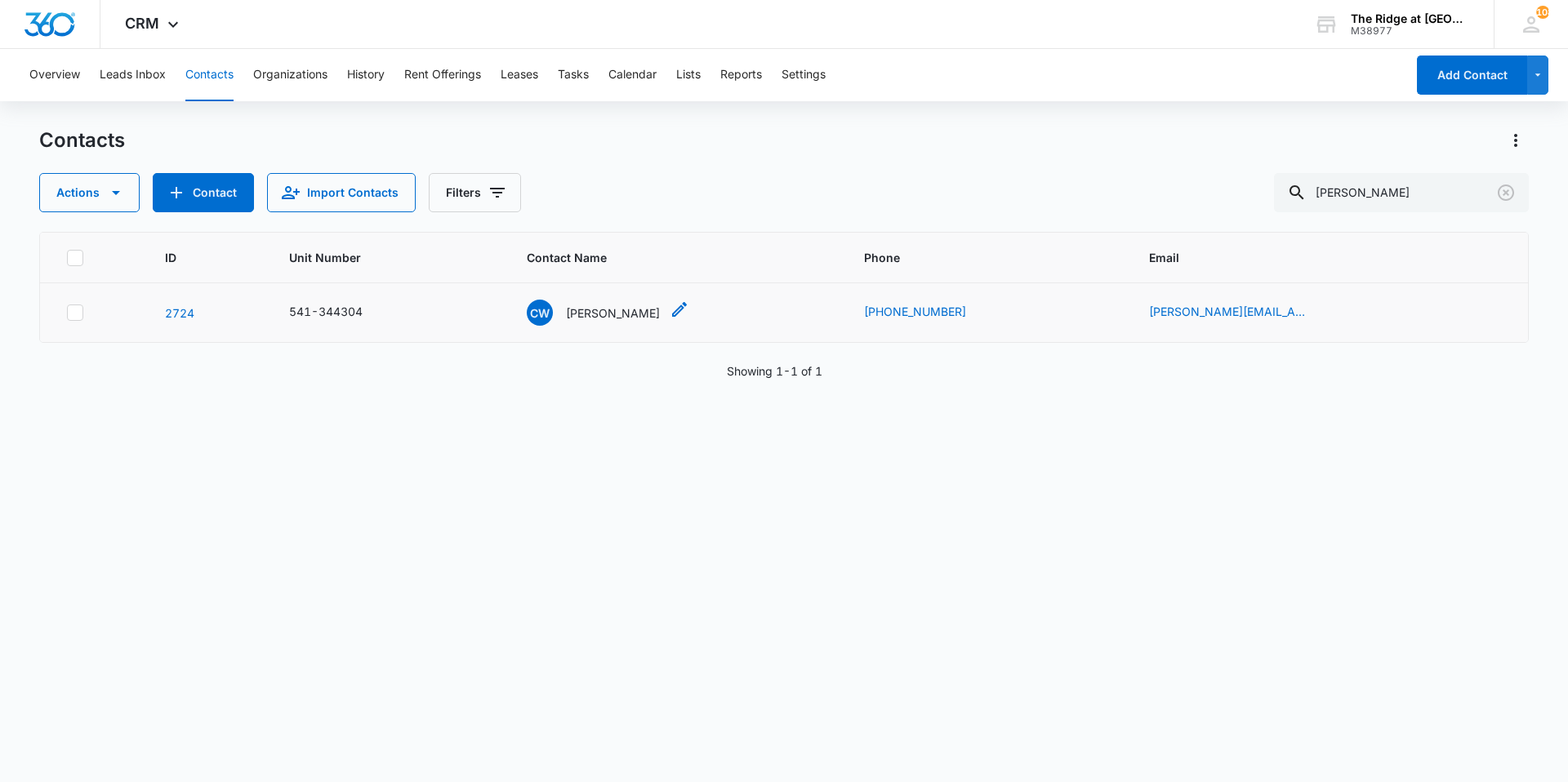
click at [606, 313] on p "[PERSON_NAME]" at bounding box center [613, 313] width 94 height 17
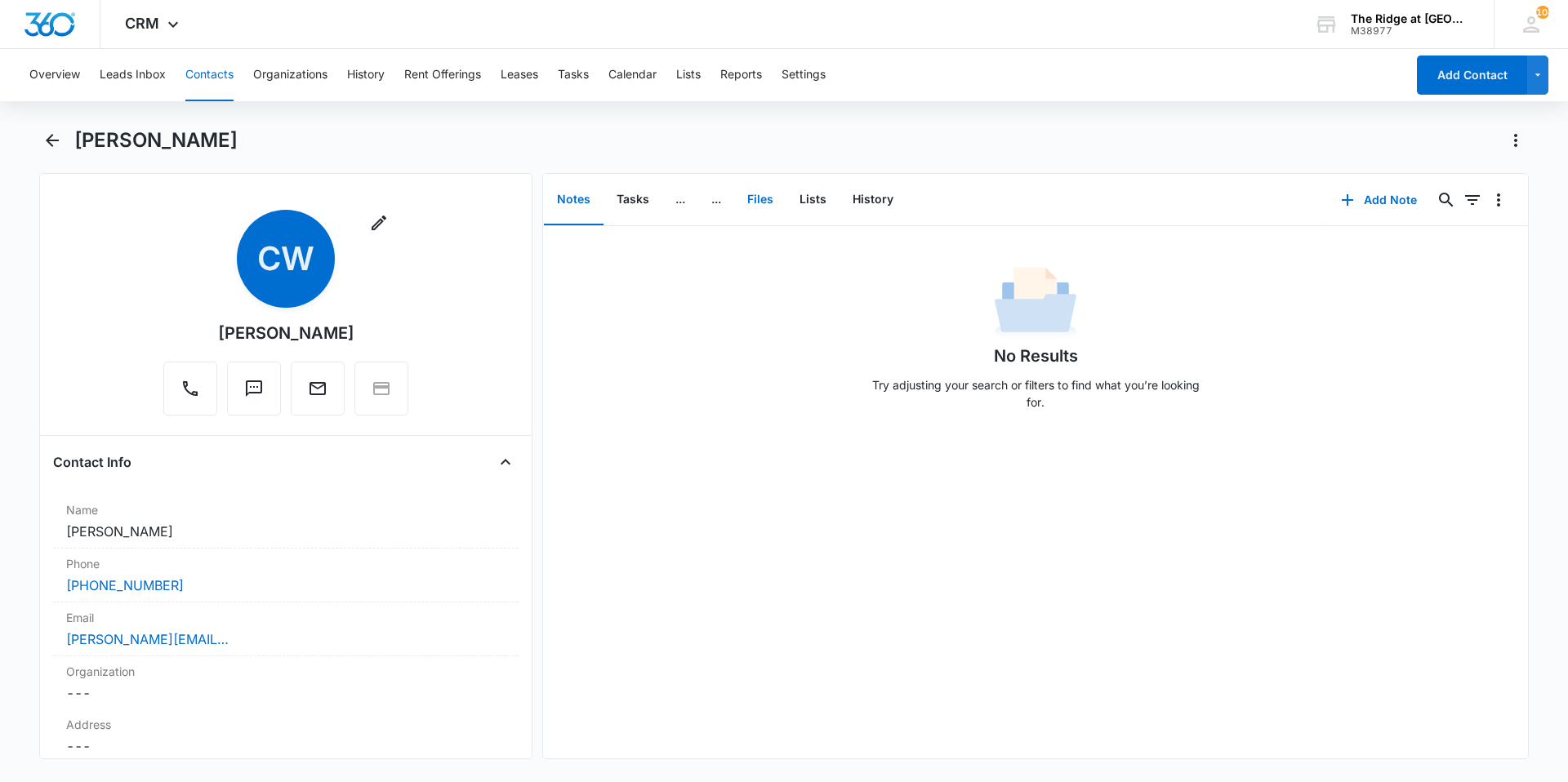
click at [756, 200] on button "Files" at bounding box center [759, 200] width 52 height 51
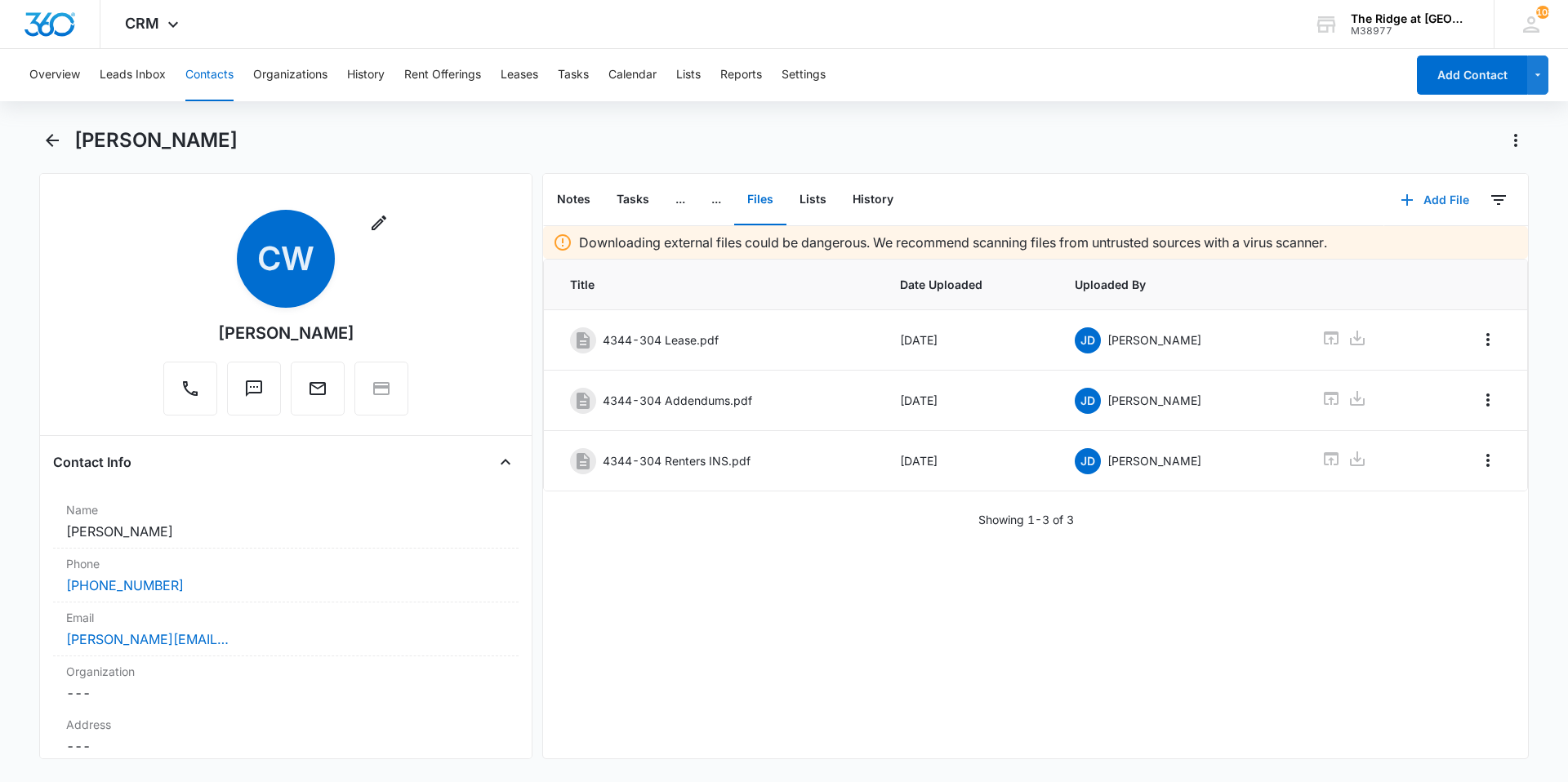
click at [1410, 191] on button "Add File" at bounding box center [1434, 200] width 101 height 40
click at [1408, 259] on button "Upload Files" at bounding box center [1423, 253] width 125 height 25
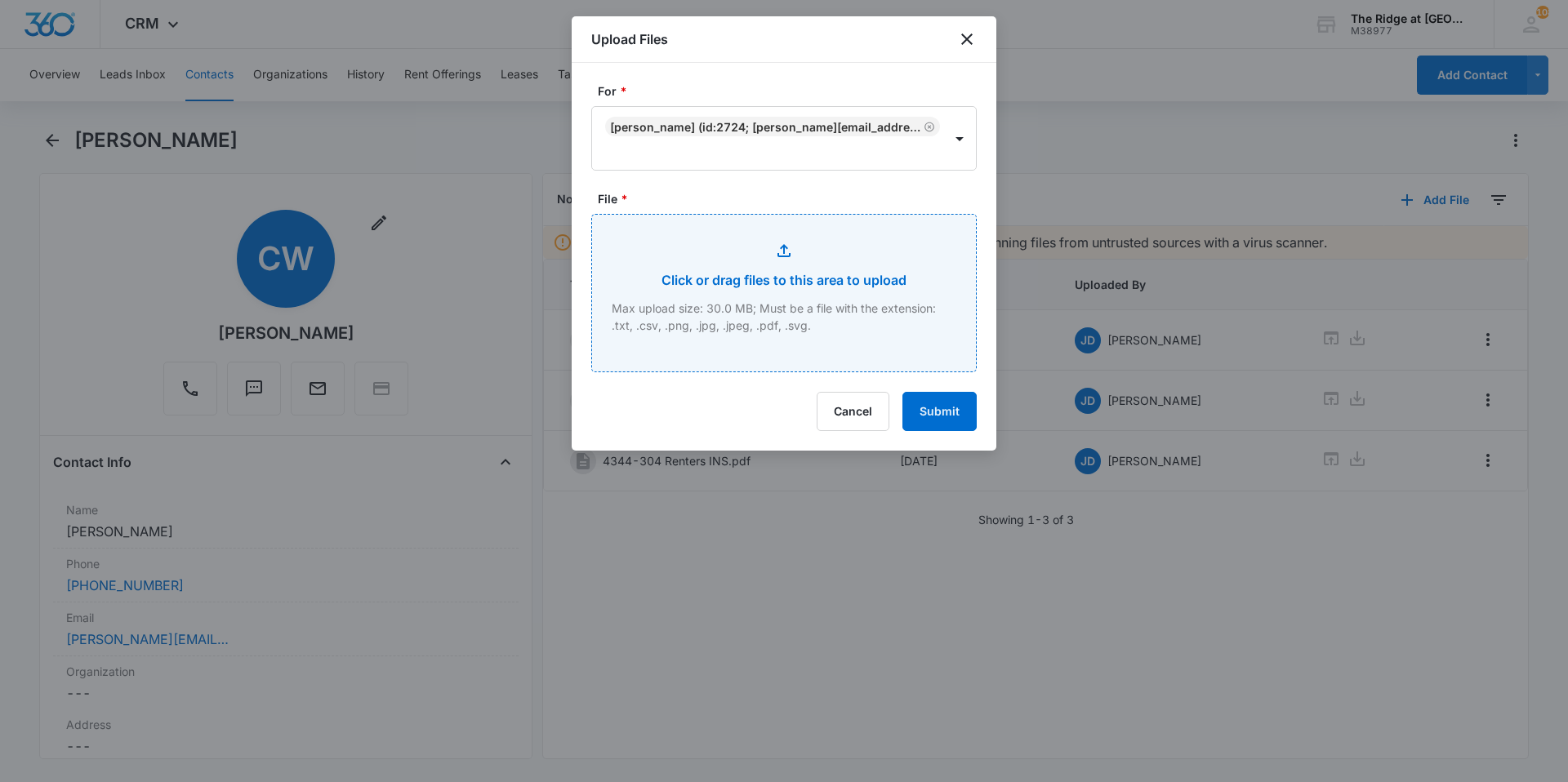
click at [843, 332] on input "File *" at bounding box center [784, 293] width 384 height 157
type input "C:\fakepath\4344-304 App.pdf"
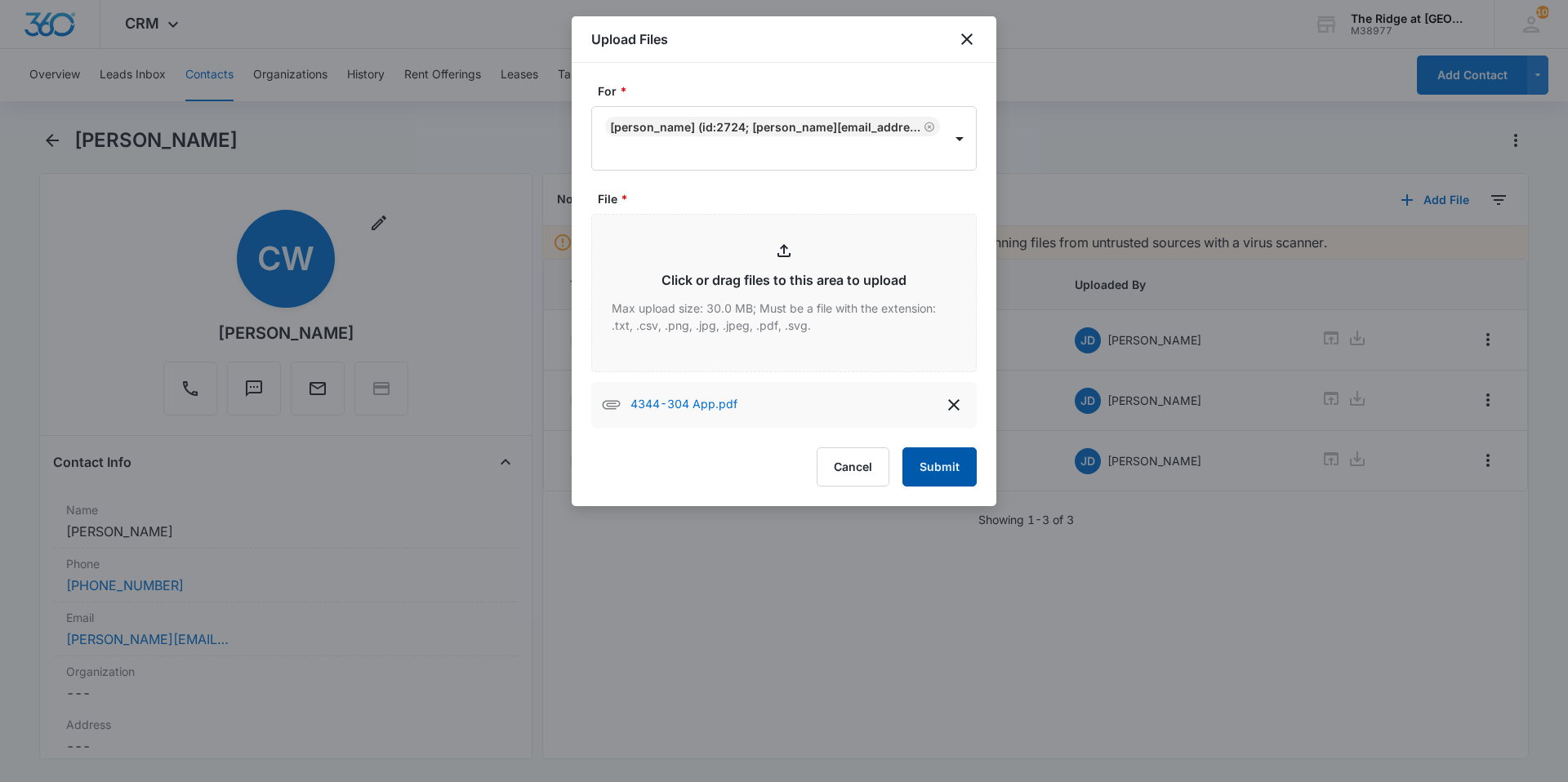
click at [933, 459] on button "Submit" at bounding box center [940, 467] width 75 height 40
